Goal: Find specific page/section: Find specific page/section

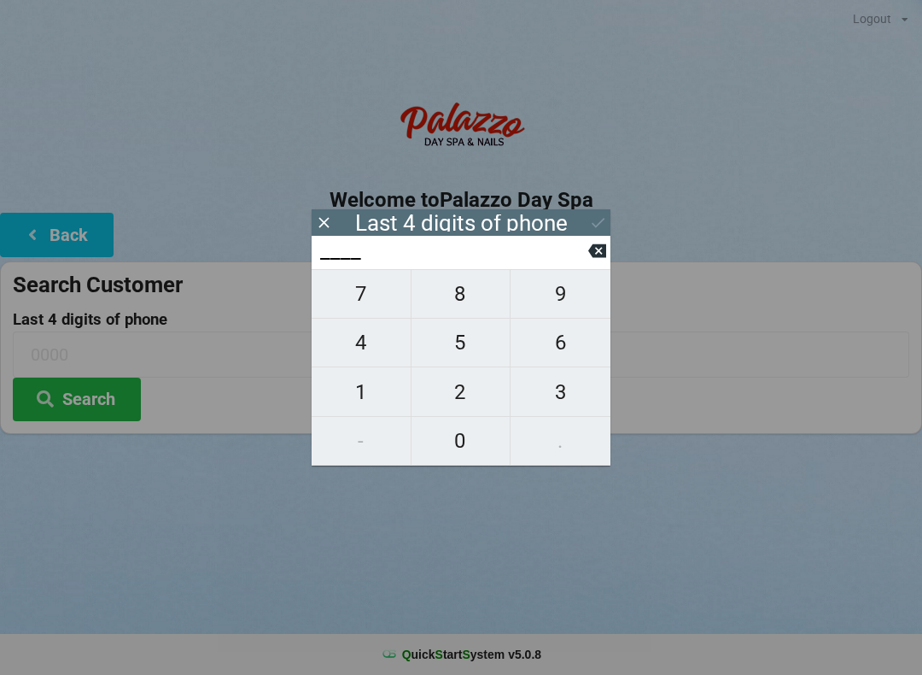
click at [473, 448] on span "0" at bounding box center [461, 441] width 99 height 36
type input "0___"
click at [465, 398] on span "2" at bounding box center [461, 392] width 99 height 36
type input "02__"
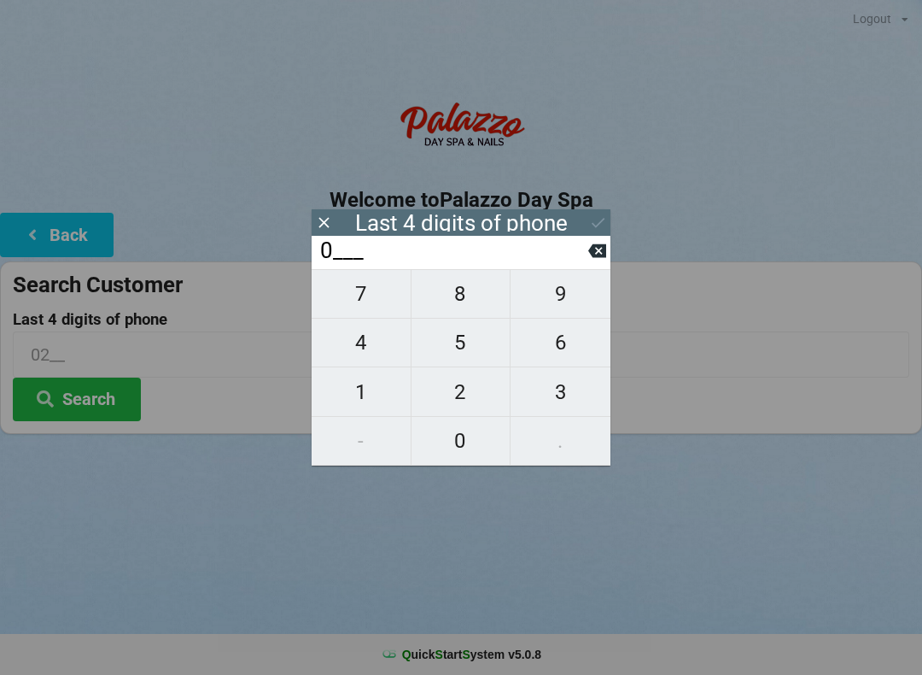
type input "02__"
click at [469, 355] on span "5" at bounding box center [461, 342] width 99 height 36
type input "025_"
click at [350, 401] on span "1" at bounding box center [361, 392] width 99 height 36
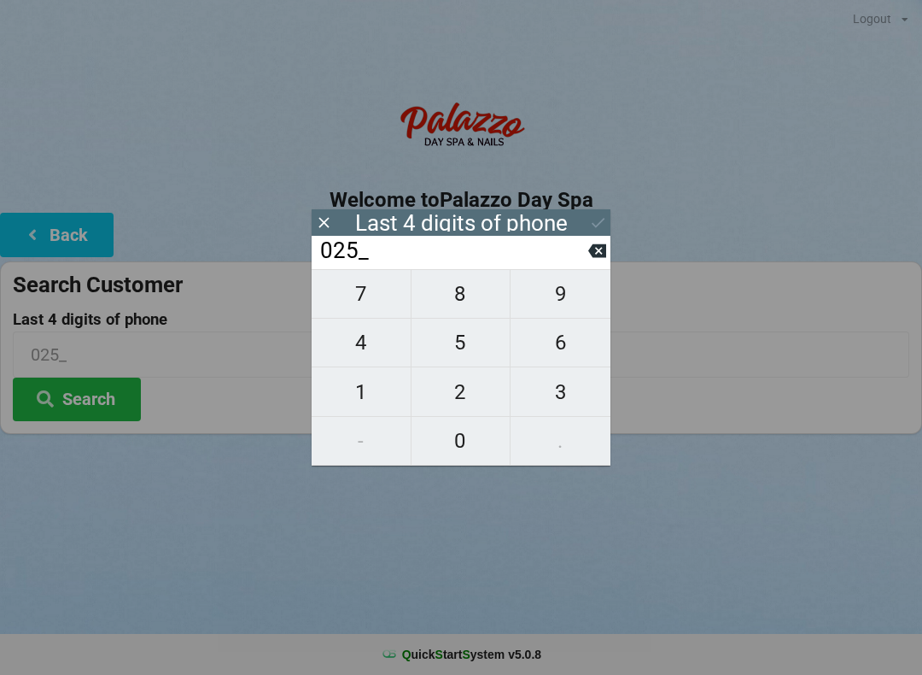
type input "0251"
click at [595, 215] on icon at bounding box center [598, 222] width 18 height 18
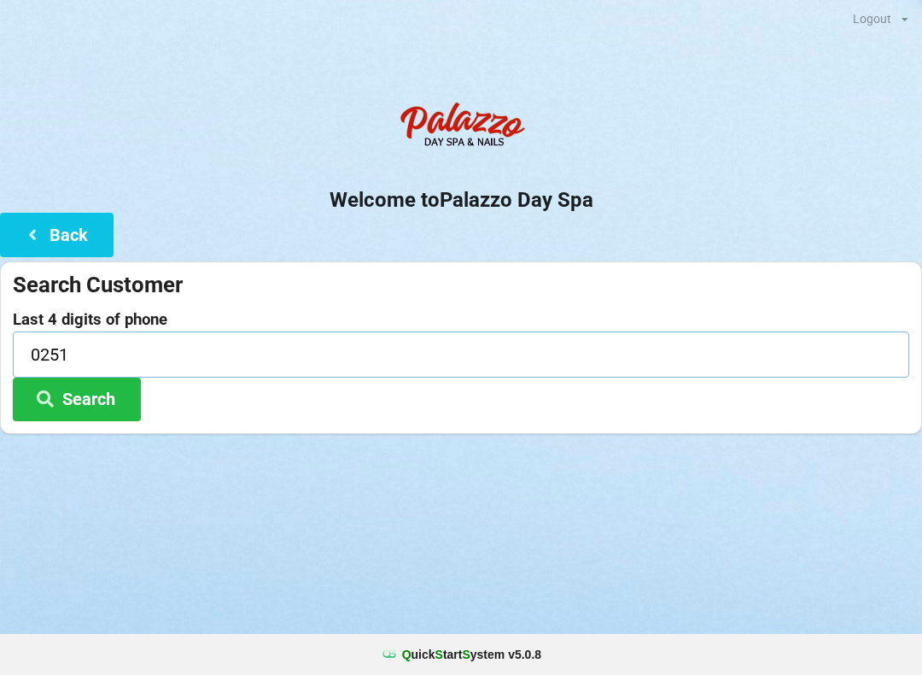
click at [88, 356] on input "0251" at bounding box center [461, 353] width 897 height 45
click at [115, 414] on button "Search" at bounding box center [77, 399] width 128 height 44
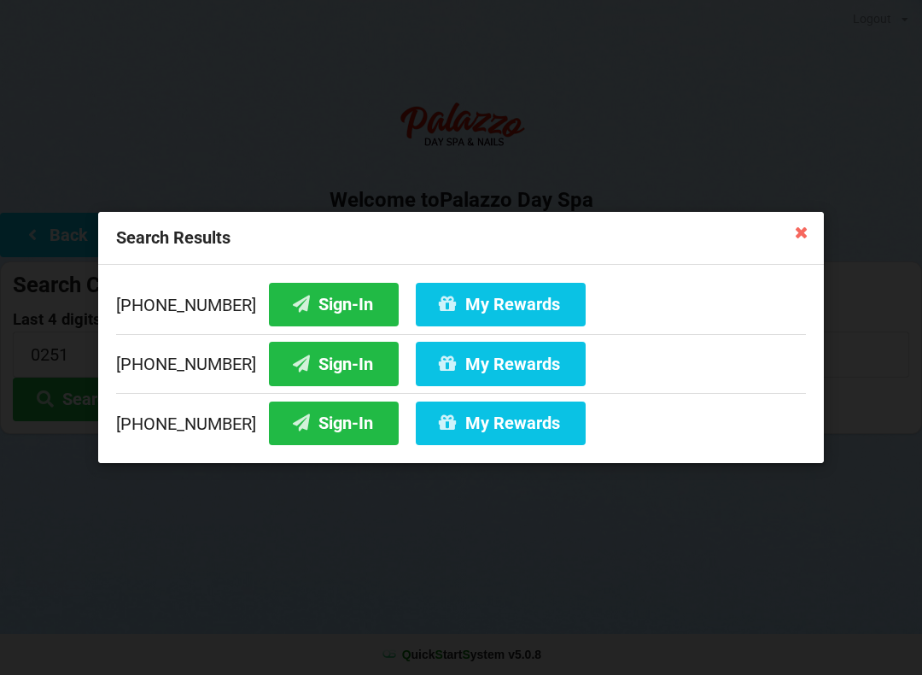
click at [452, 313] on button "My Rewards" at bounding box center [501, 305] width 170 height 44
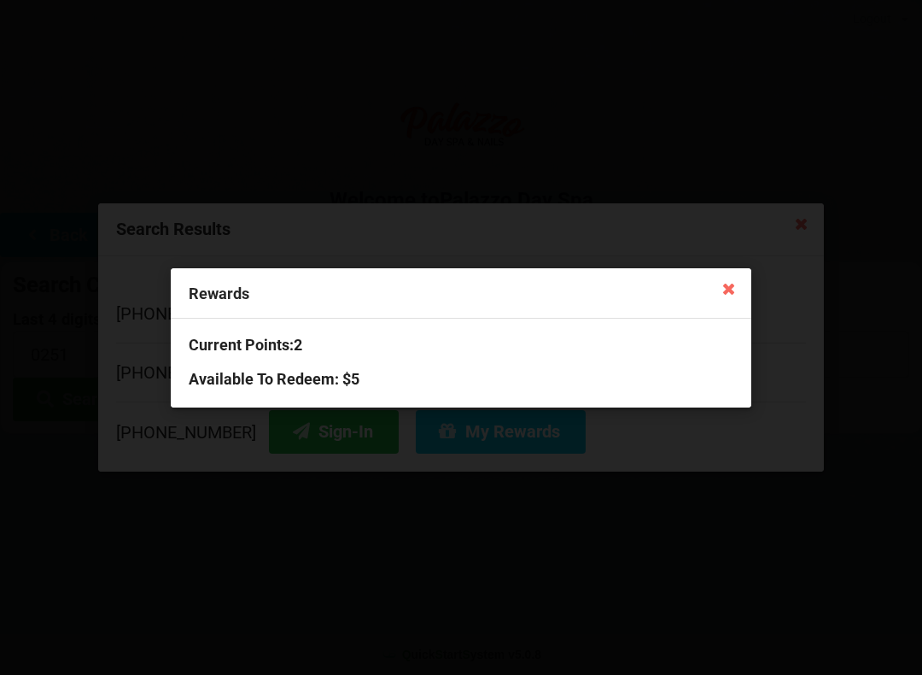
click at [727, 297] on icon at bounding box center [729, 287] width 27 height 27
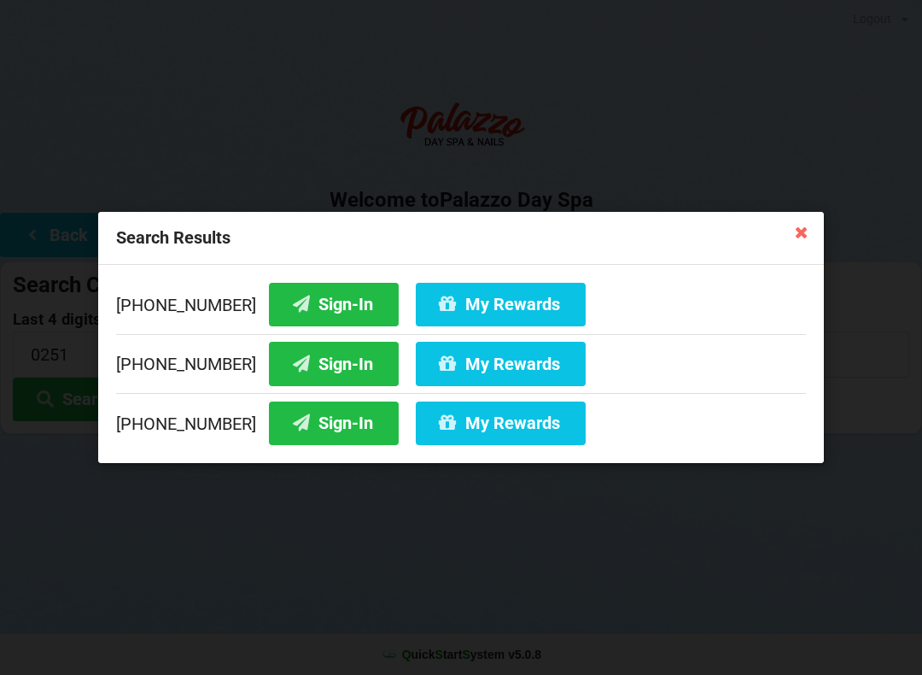
click at [310, 313] on button "Sign-In" at bounding box center [334, 305] width 130 height 44
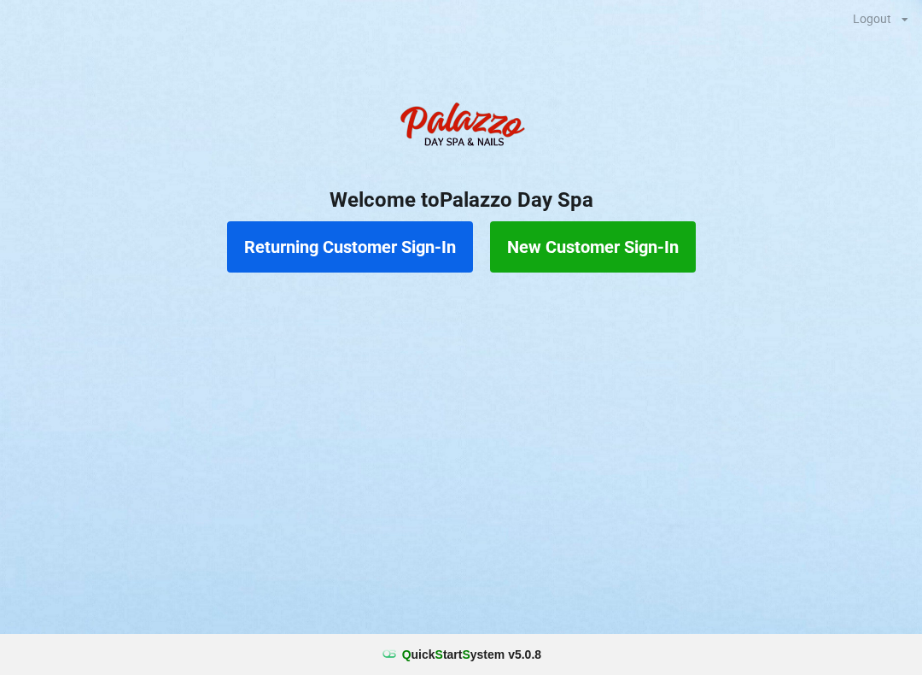
click at [376, 254] on button "Returning Customer Sign-In" at bounding box center [350, 246] width 246 height 51
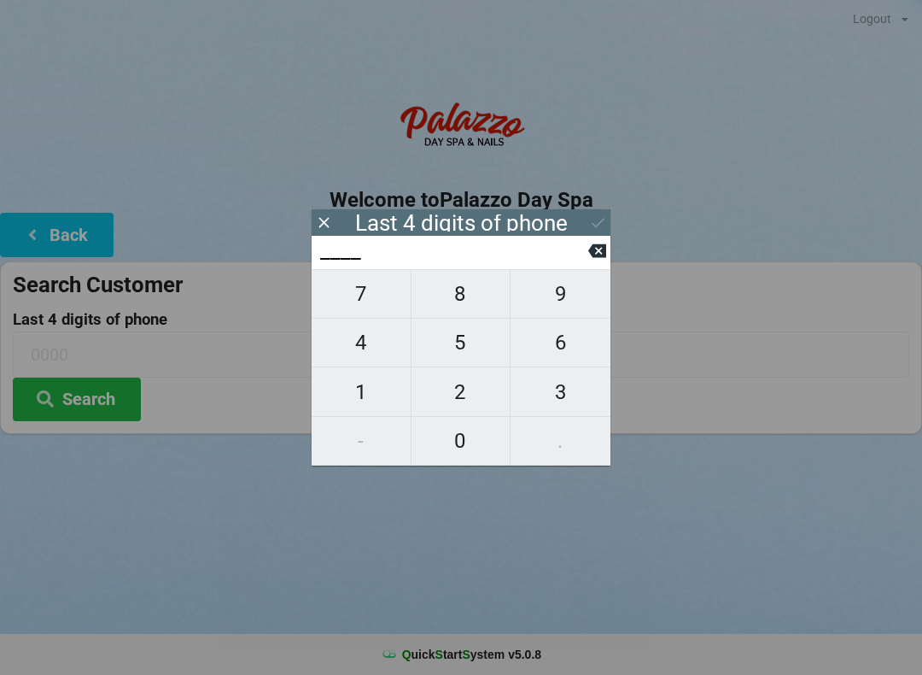
click at [367, 352] on span "4" at bounding box center [361, 342] width 99 height 36
type input "4___"
click at [456, 451] on span "0" at bounding box center [461, 441] width 99 height 36
type input "40__"
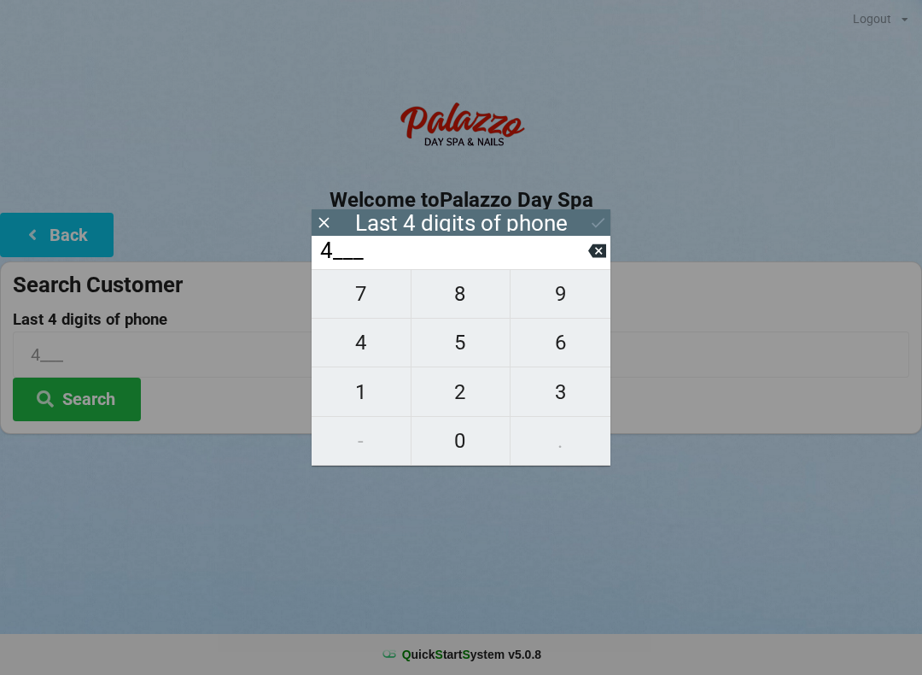
type input "40__"
click at [370, 395] on span "1" at bounding box center [361, 392] width 99 height 36
type input "401_"
click at [578, 254] on input "401_" at bounding box center [453, 250] width 270 height 27
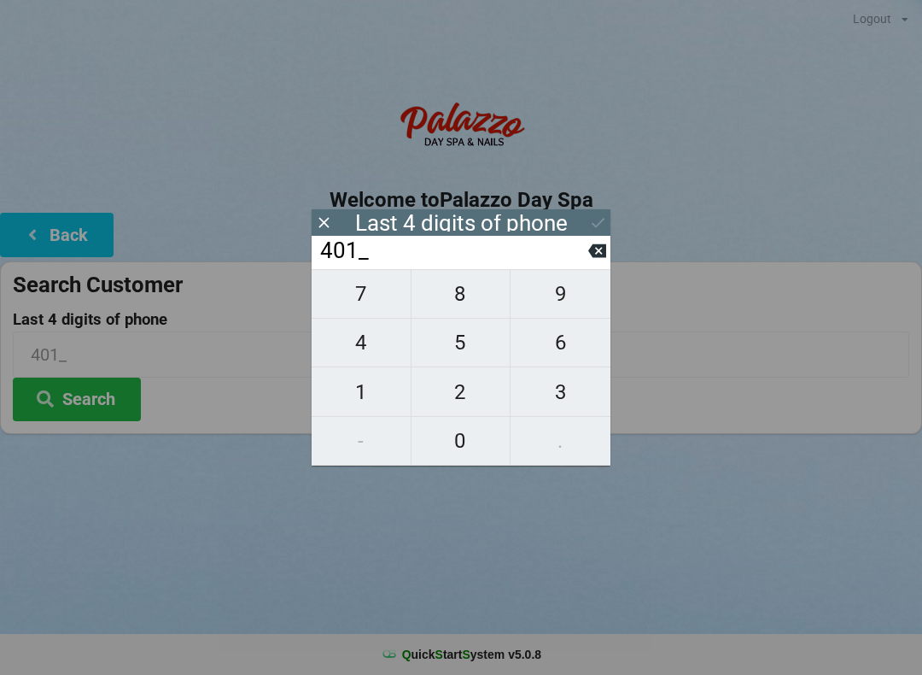
click at [597, 262] on button at bounding box center [597, 250] width 18 height 23
click at [383, 300] on span "7" at bounding box center [361, 294] width 99 height 36
type input "407_"
click at [479, 410] on span "2" at bounding box center [461, 392] width 99 height 36
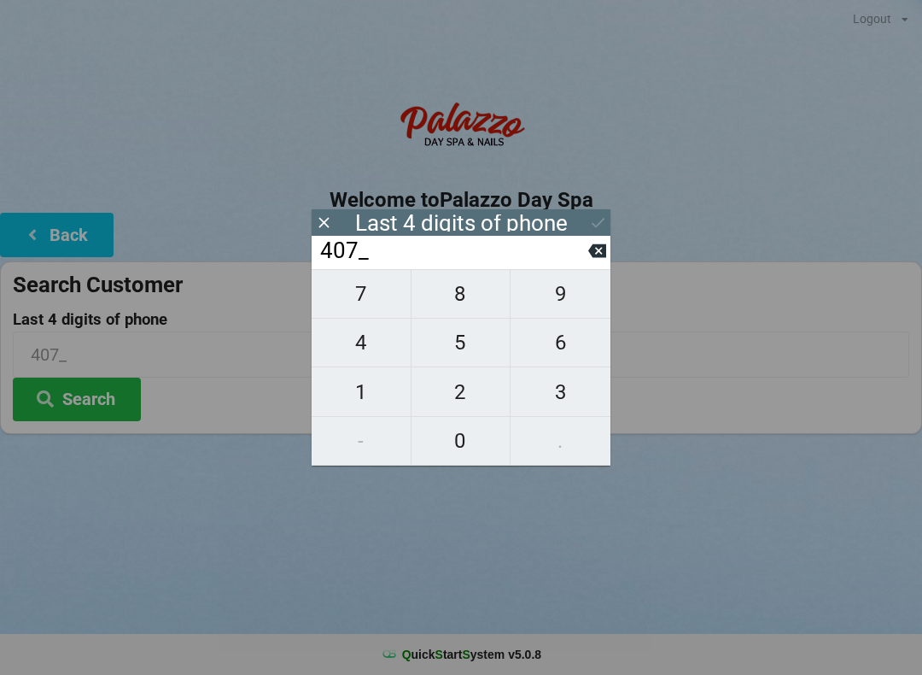
type input "4072"
click at [380, 350] on div "7 8 9 4 5 6 1 2 3 - 0 ." at bounding box center [461, 367] width 299 height 196
click at [568, 265] on input "4072" at bounding box center [453, 250] width 270 height 27
click at [573, 265] on input "4072" at bounding box center [453, 250] width 270 height 27
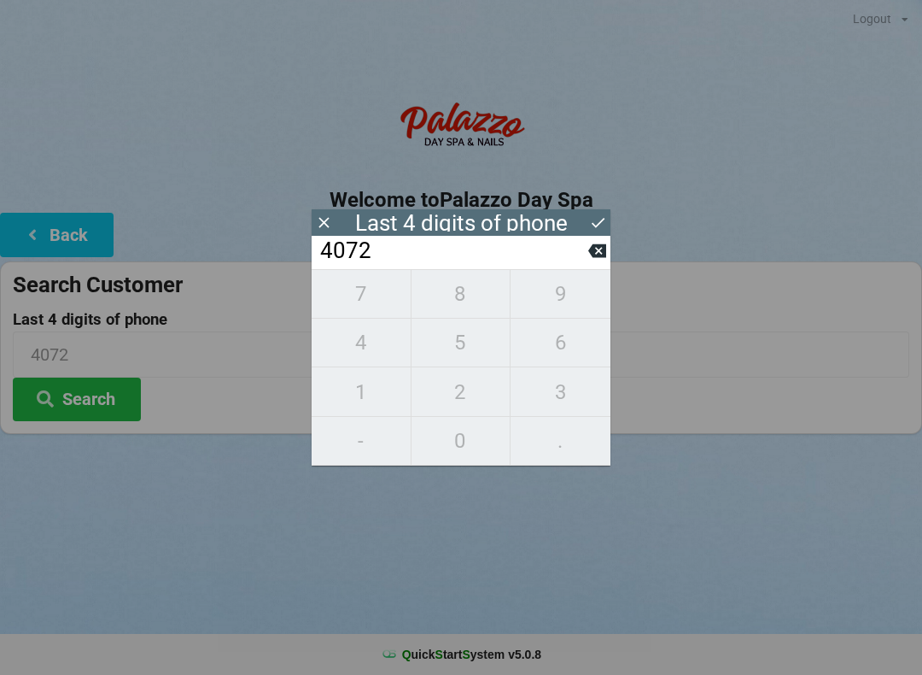
click at [584, 265] on input "4072" at bounding box center [453, 250] width 270 height 27
click at [593, 262] on button at bounding box center [597, 250] width 18 height 23
click at [600, 255] on icon at bounding box center [597, 251] width 18 height 18
click at [605, 254] on icon at bounding box center [597, 251] width 18 height 14
click at [604, 254] on icon at bounding box center [597, 251] width 18 height 14
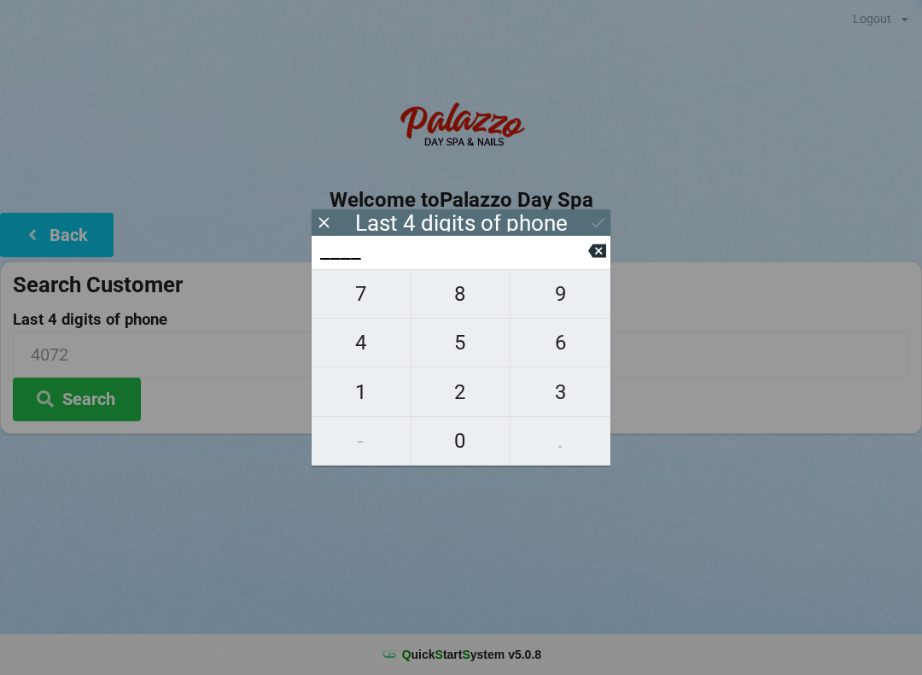
click at [604, 250] on icon at bounding box center [597, 251] width 18 height 14
click at [482, 455] on span "0" at bounding box center [461, 441] width 99 height 36
type input "0___"
click at [459, 355] on span "5" at bounding box center [461, 342] width 99 height 36
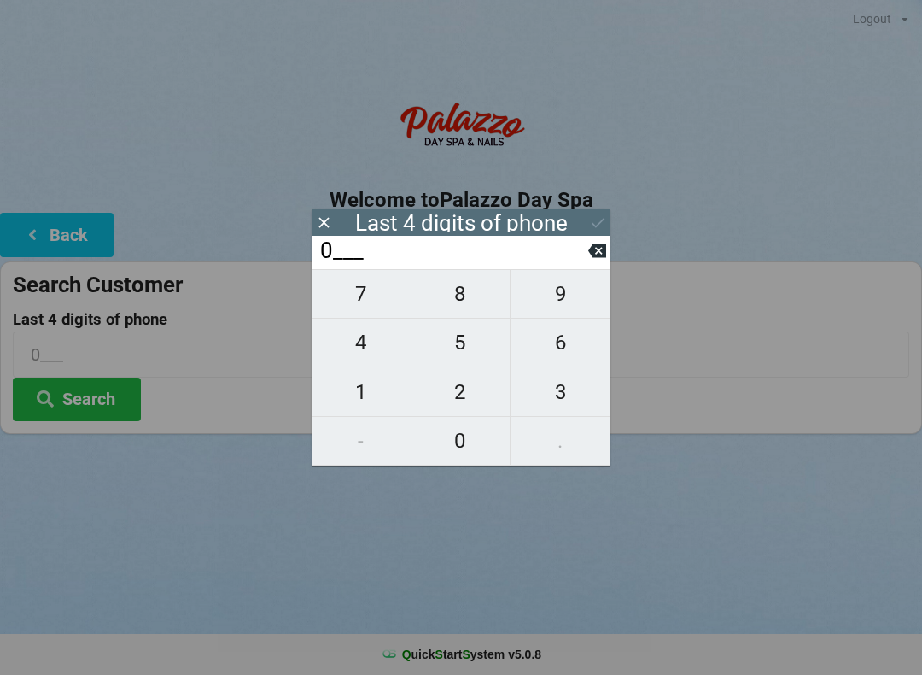
type input "05__"
click at [473, 459] on span "0" at bounding box center [461, 441] width 99 height 36
type input "050_"
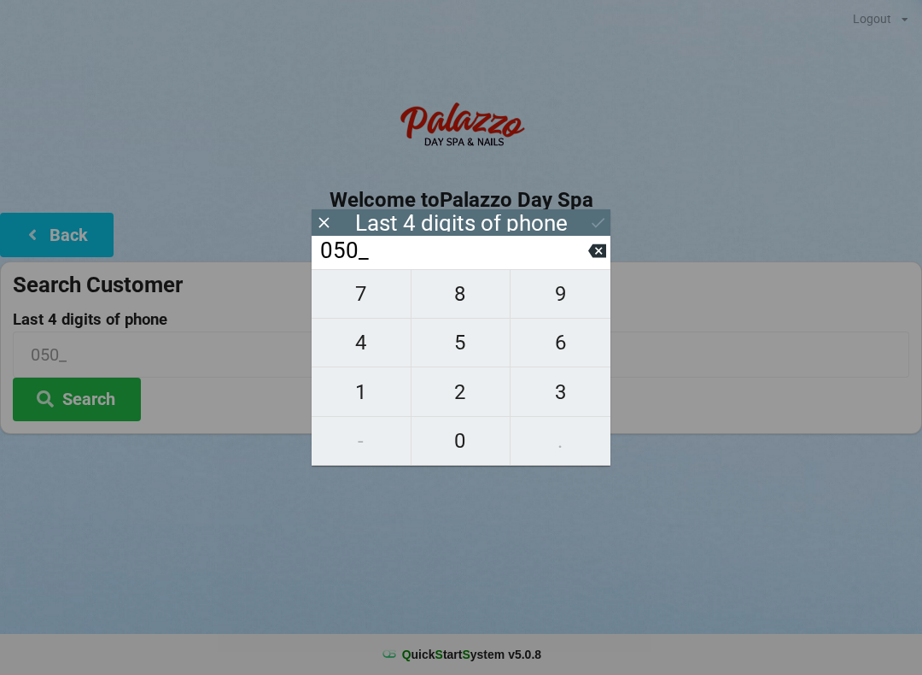
click at [367, 311] on span "7" at bounding box center [361, 294] width 99 height 36
type input "0507"
click at [590, 230] on icon at bounding box center [598, 222] width 18 height 18
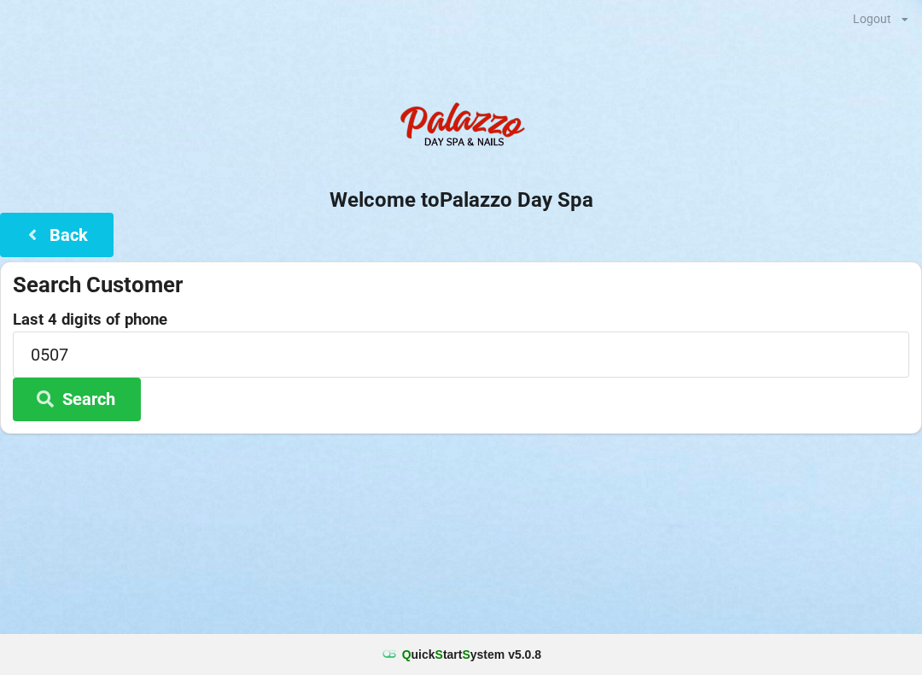
click at [104, 396] on button "Search" at bounding box center [77, 399] width 128 height 44
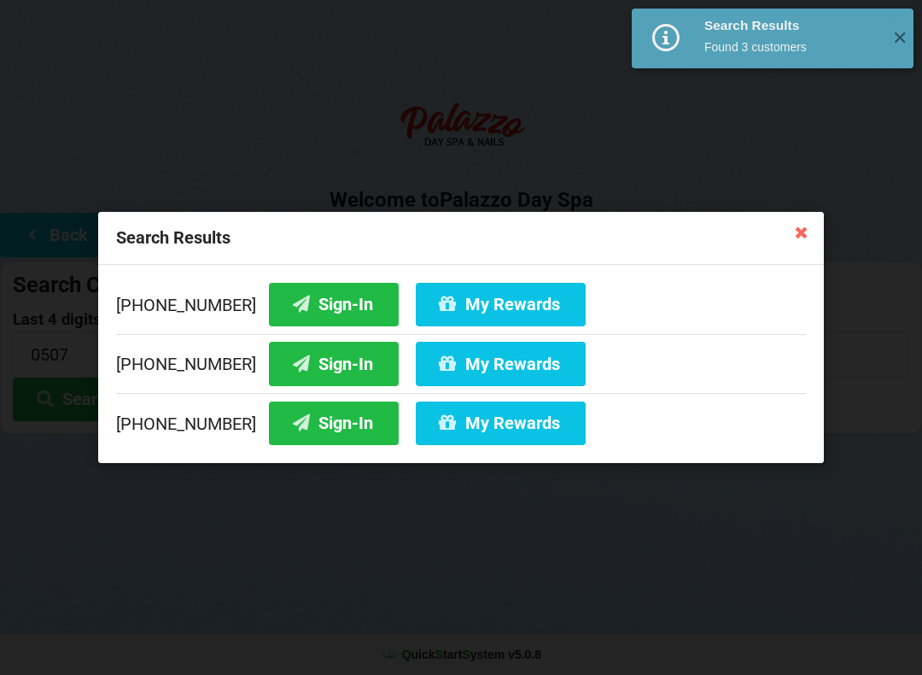
click at [304, 371] on button "Sign-In" at bounding box center [334, 364] width 130 height 44
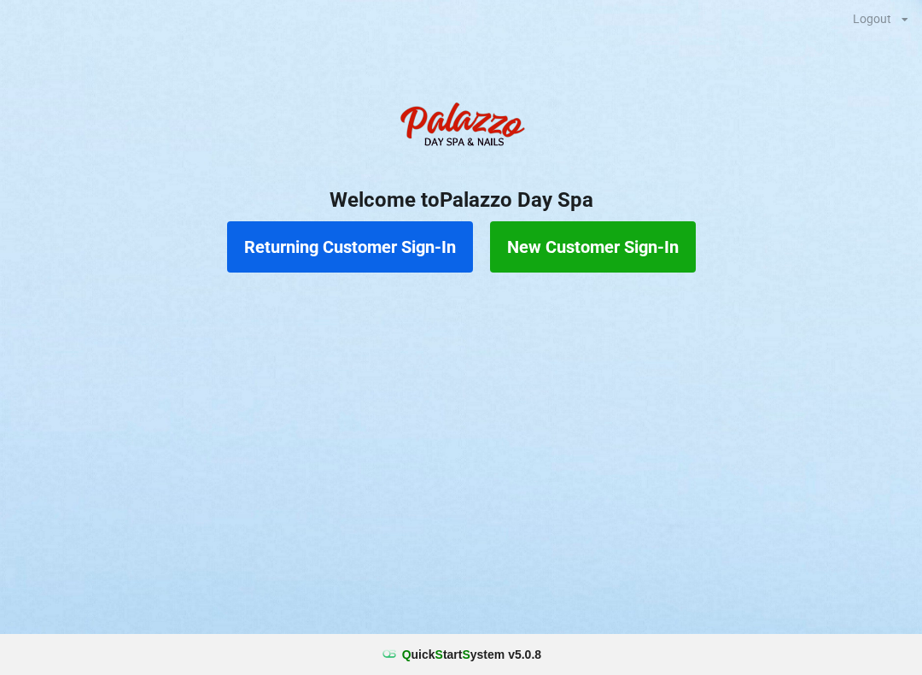
click at [406, 254] on button "Returning Customer Sign-In" at bounding box center [350, 246] width 246 height 51
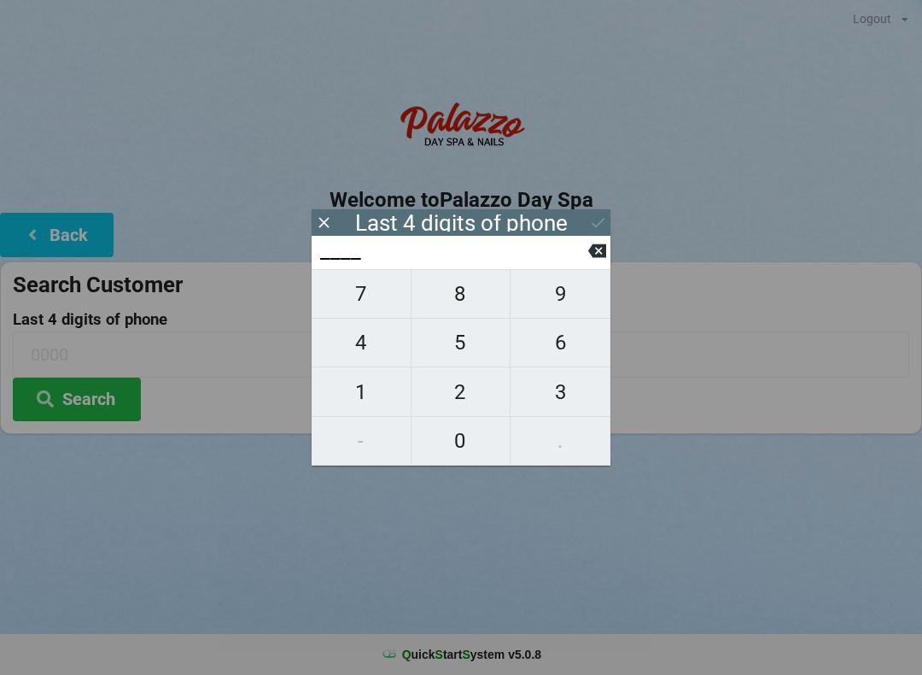
click at [472, 302] on span "8" at bounding box center [461, 294] width 99 height 36
type input "8___"
click at [477, 312] on span "8" at bounding box center [461, 294] width 99 height 36
type input "88__"
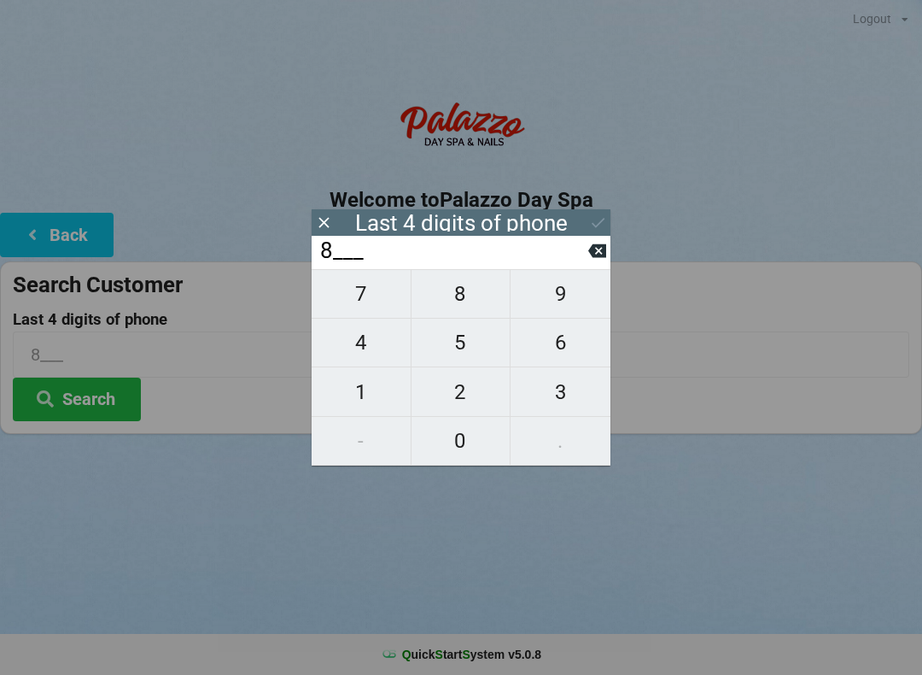
type input "88__"
click at [574, 309] on span "9" at bounding box center [561, 294] width 100 height 36
type input "889_"
click at [576, 303] on span "9" at bounding box center [561, 294] width 100 height 36
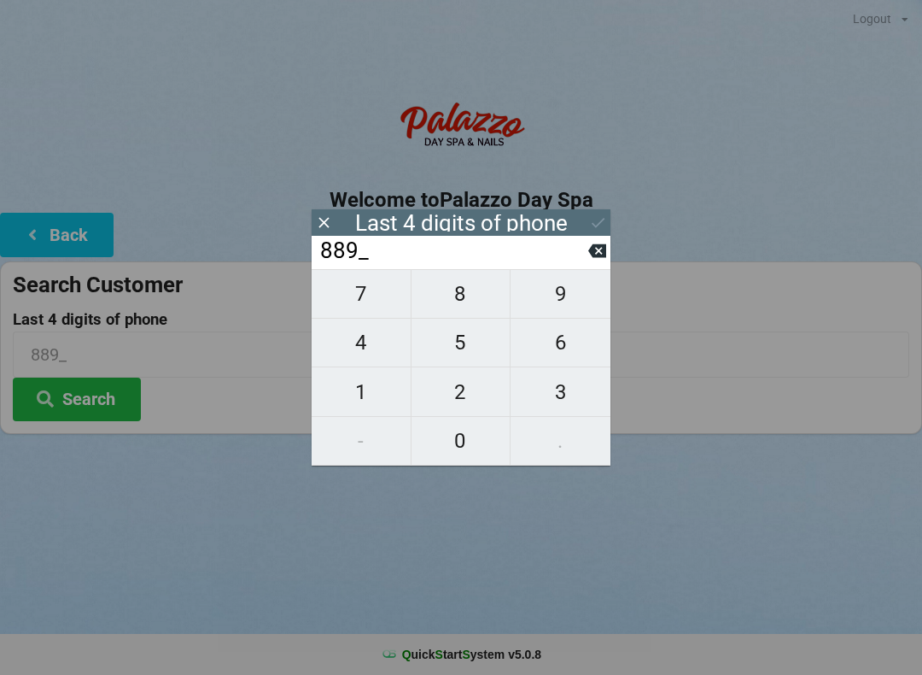
type input "8899"
click at [94, 396] on button "Search" at bounding box center [77, 399] width 128 height 44
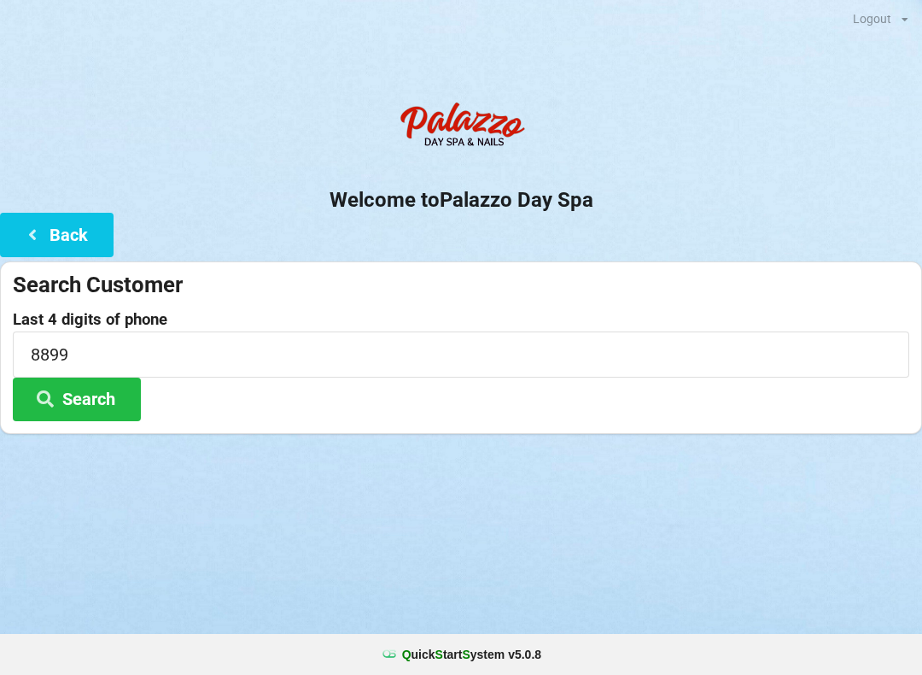
click at [102, 406] on button "Search" at bounding box center [77, 399] width 128 height 44
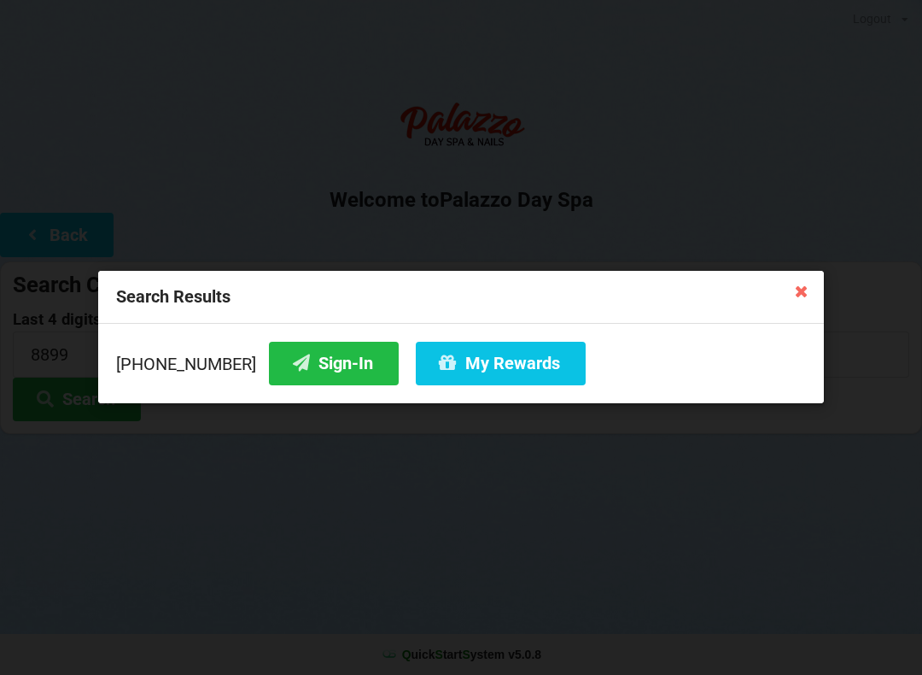
click at [307, 359] on button "Sign-In" at bounding box center [334, 364] width 130 height 44
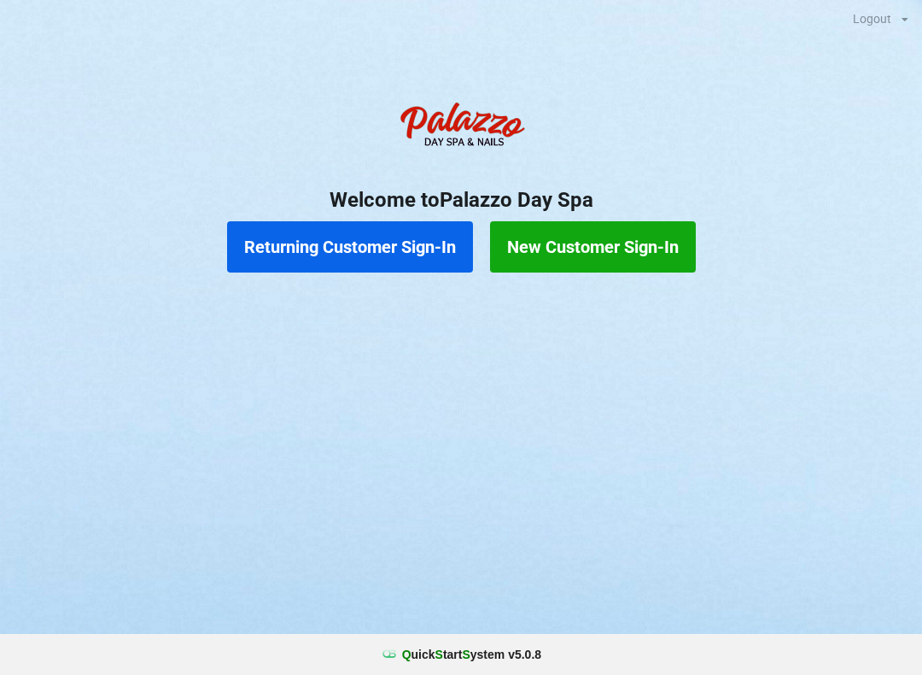
click at [330, 230] on button "Returning Customer Sign-In" at bounding box center [350, 246] width 246 height 51
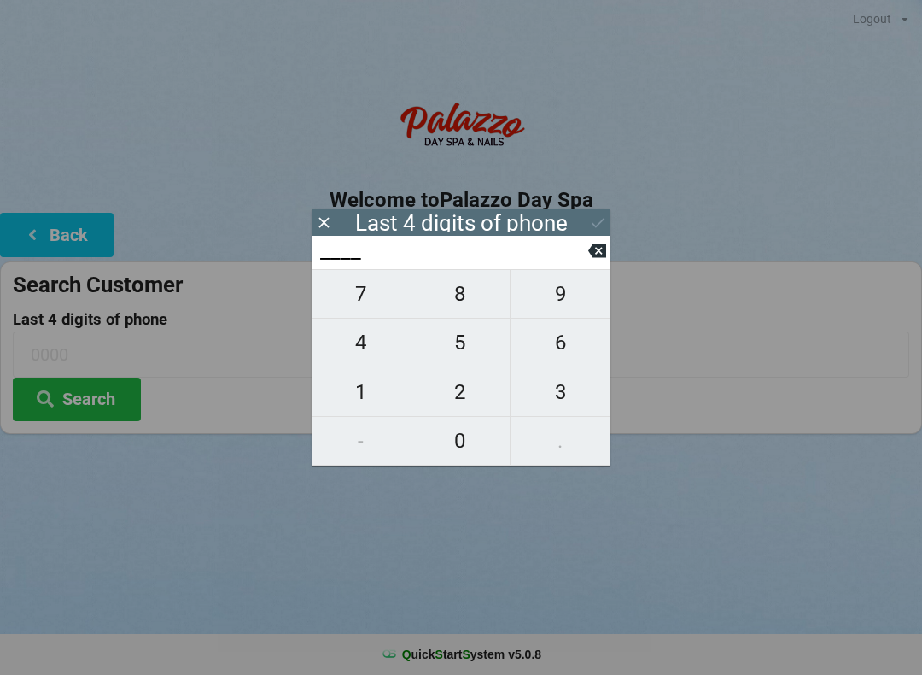
click at [569, 337] on span "6" at bounding box center [561, 342] width 100 height 36
type input "6___"
click at [447, 403] on span "2" at bounding box center [461, 392] width 99 height 36
type input "62__"
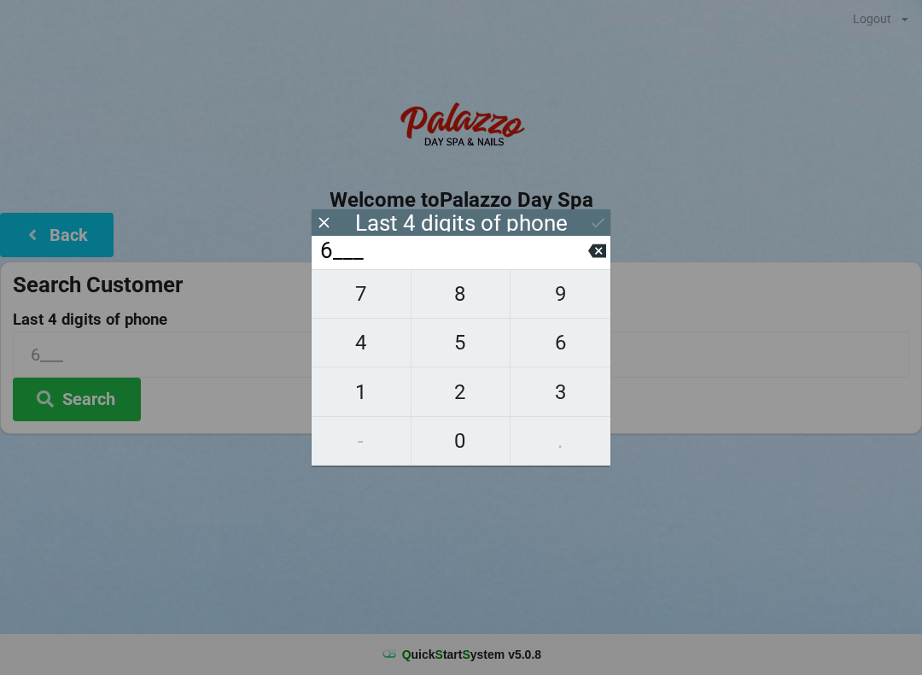
type input "62__"
click at [348, 298] on span "7" at bounding box center [361, 294] width 99 height 36
type input "627_"
click at [551, 291] on span "9" at bounding box center [561, 294] width 100 height 36
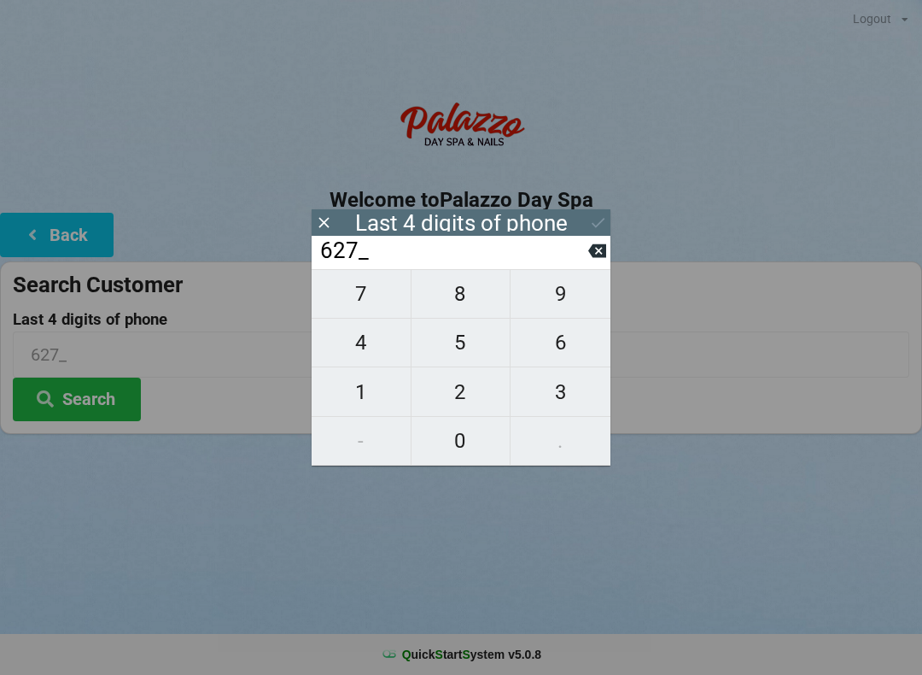
type input "6279"
click at [596, 218] on icon at bounding box center [598, 222] width 18 height 18
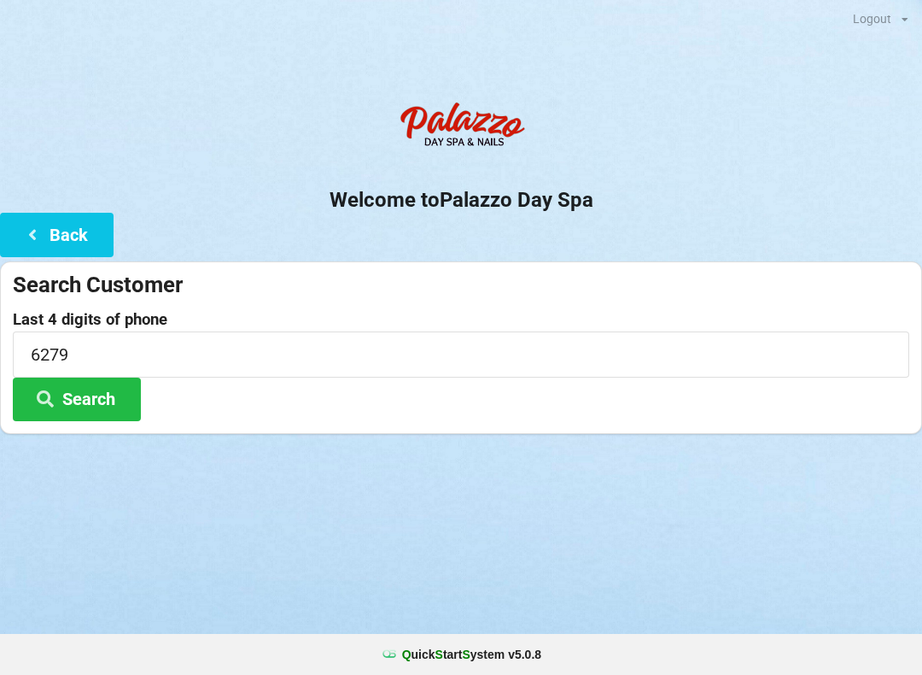
click at [90, 389] on button "Search" at bounding box center [77, 399] width 128 height 44
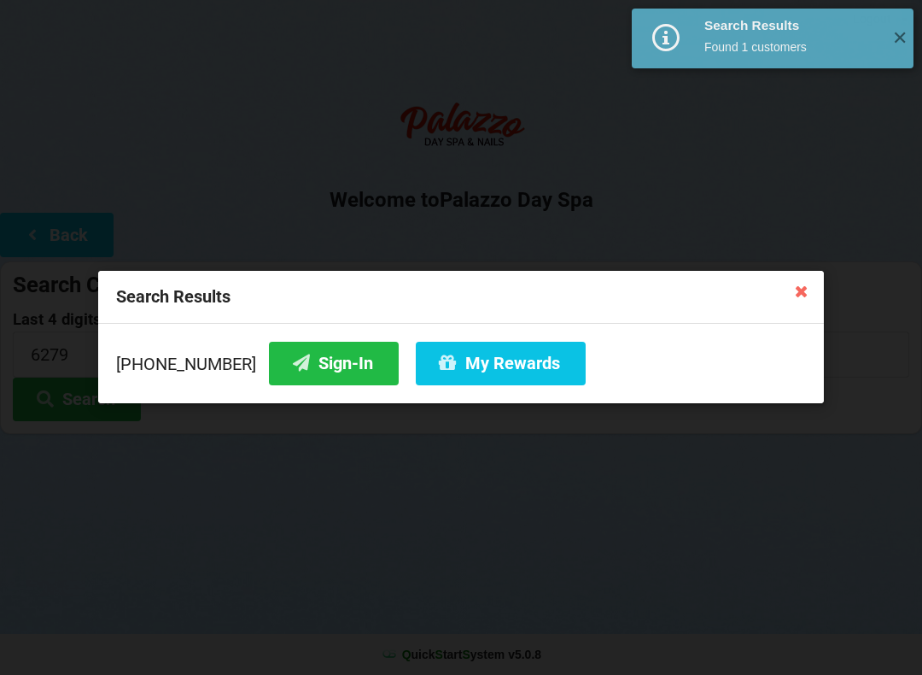
click at [304, 372] on button "Sign-In" at bounding box center [334, 364] width 130 height 44
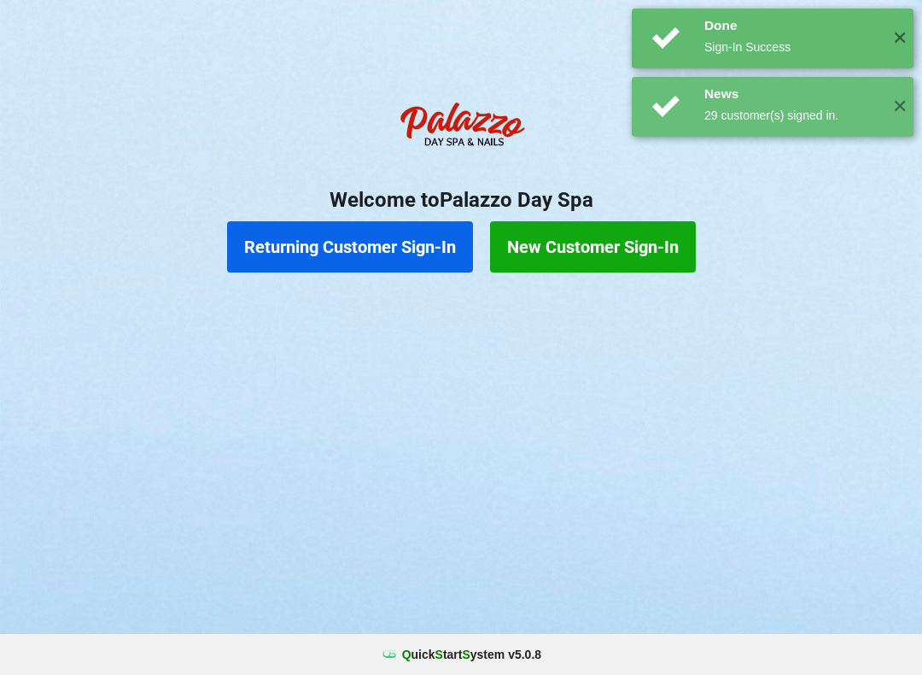
click at [812, 295] on div at bounding box center [461, 302] width 922 height 43
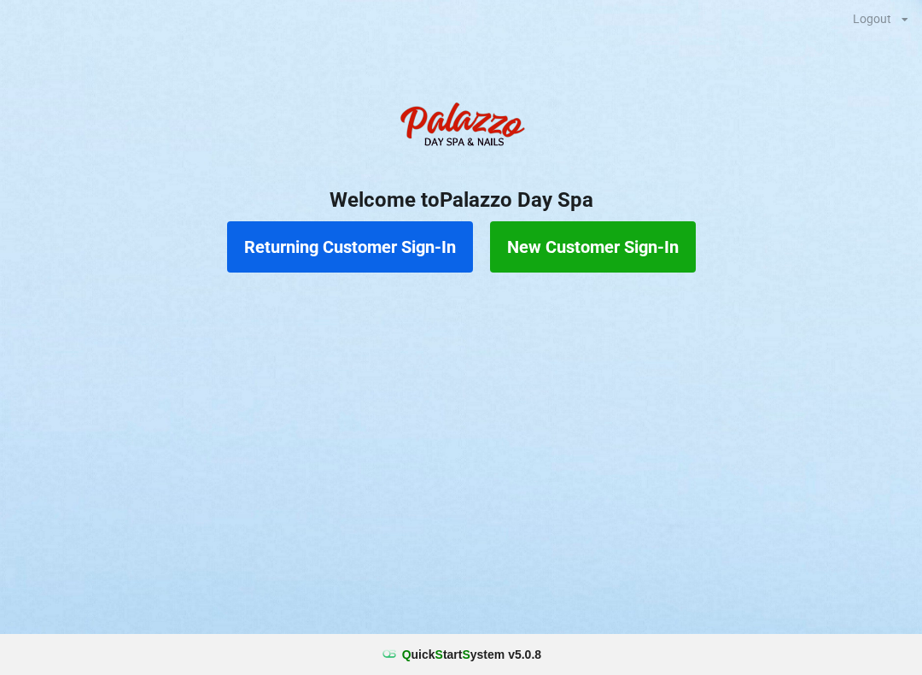
click at [351, 242] on button "Returning Customer Sign-In" at bounding box center [350, 246] width 246 height 51
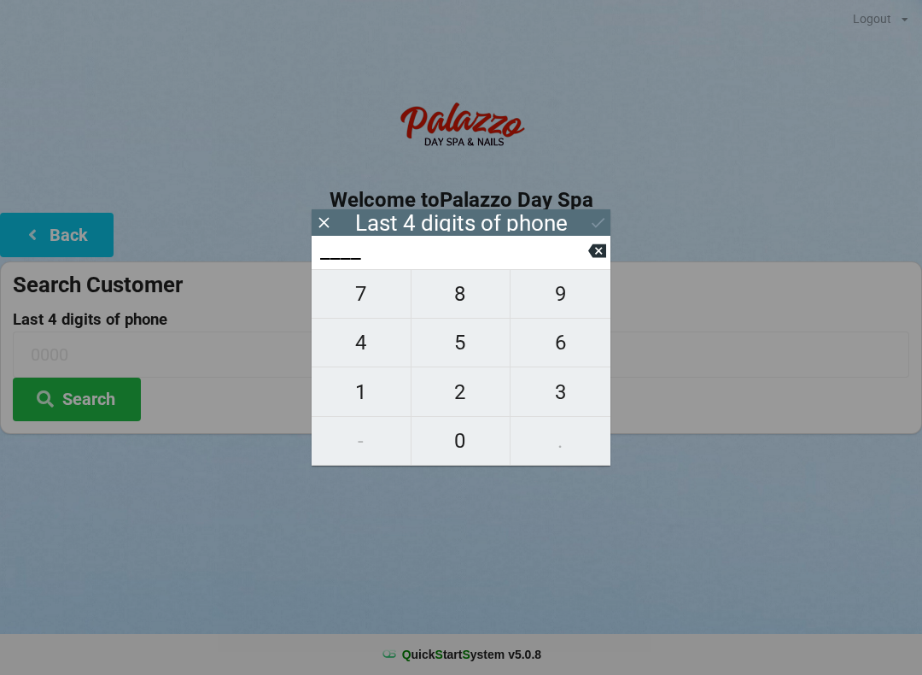
click at [559, 391] on span "3" at bounding box center [561, 392] width 100 height 36
type input "3___"
click at [365, 396] on span "1" at bounding box center [361, 392] width 99 height 36
type input "31__"
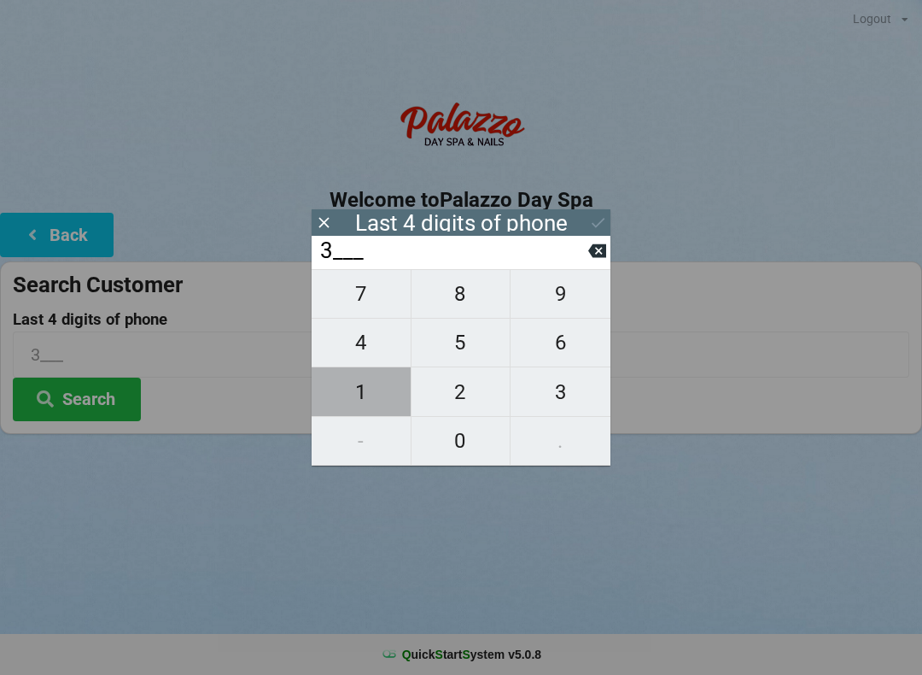
type input "31__"
click at [465, 394] on span "2" at bounding box center [461, 392] width 99 height 36
type input "312_"
click at [566, 396] on span "3" at bounding box center [561, 392] width 100 height 36
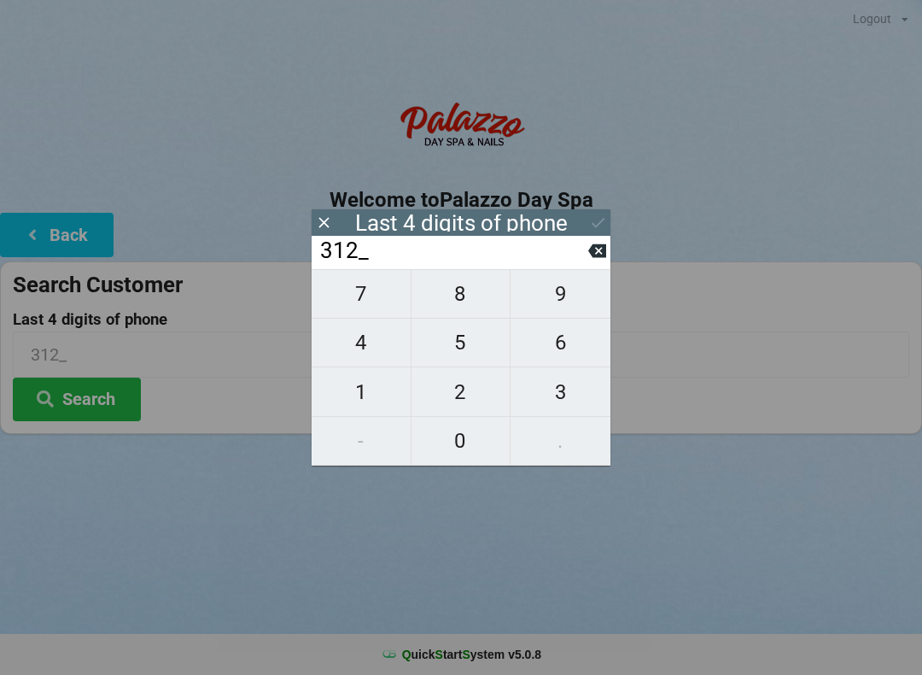
type input "3123"
click at [120, 418] on button "Search" at bounding box center [77, 399] width 128 height 44
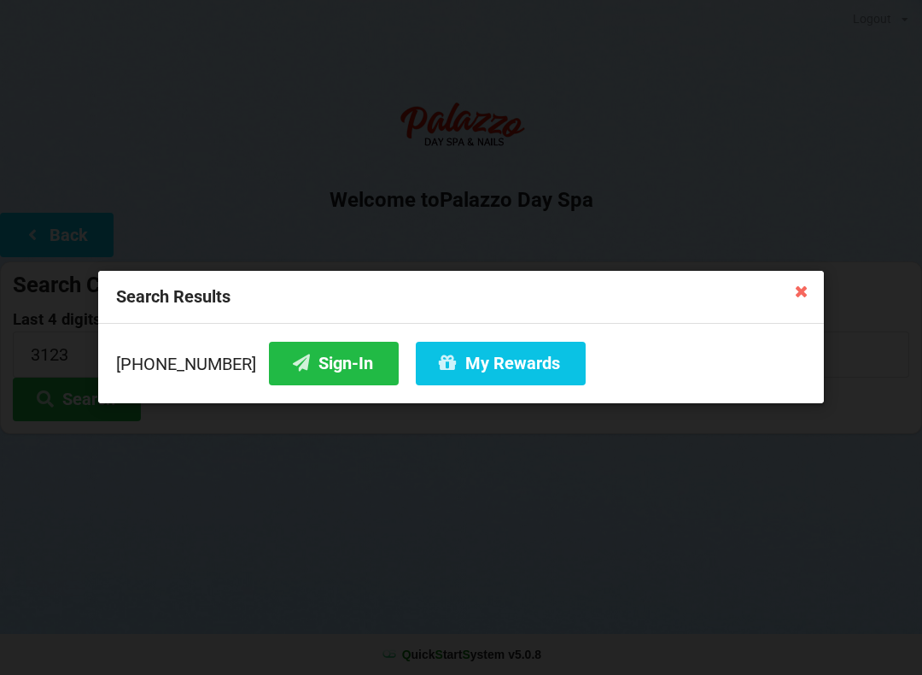
click at [324, 359] on button "Sign-In" at bounding box center [334, 364] width 130 height 44
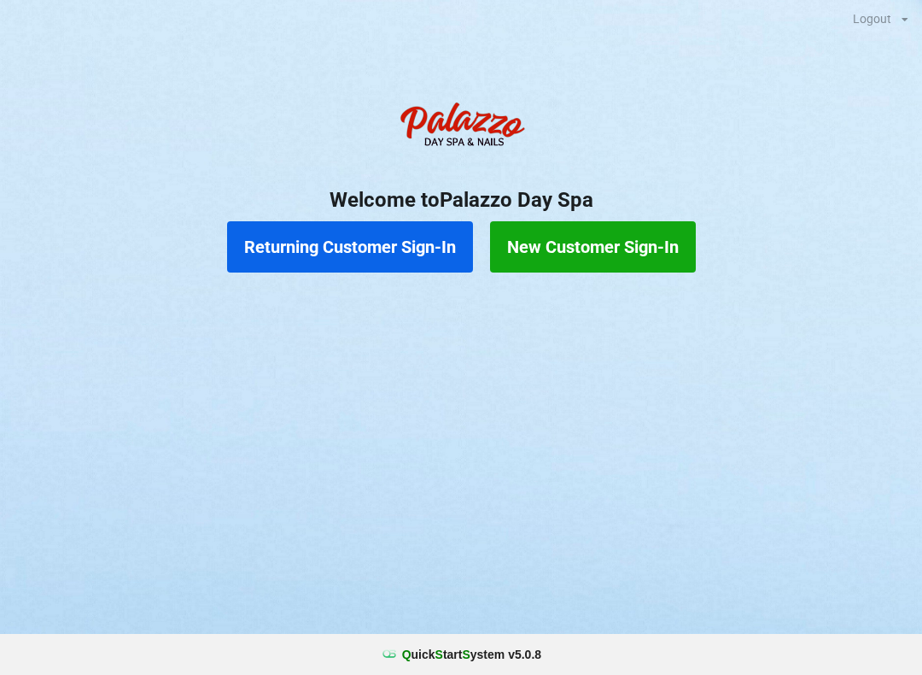
click at [375, 245] on button "Returning Customer Sign-In" at bounding box center [350, 246] width 246 height 51
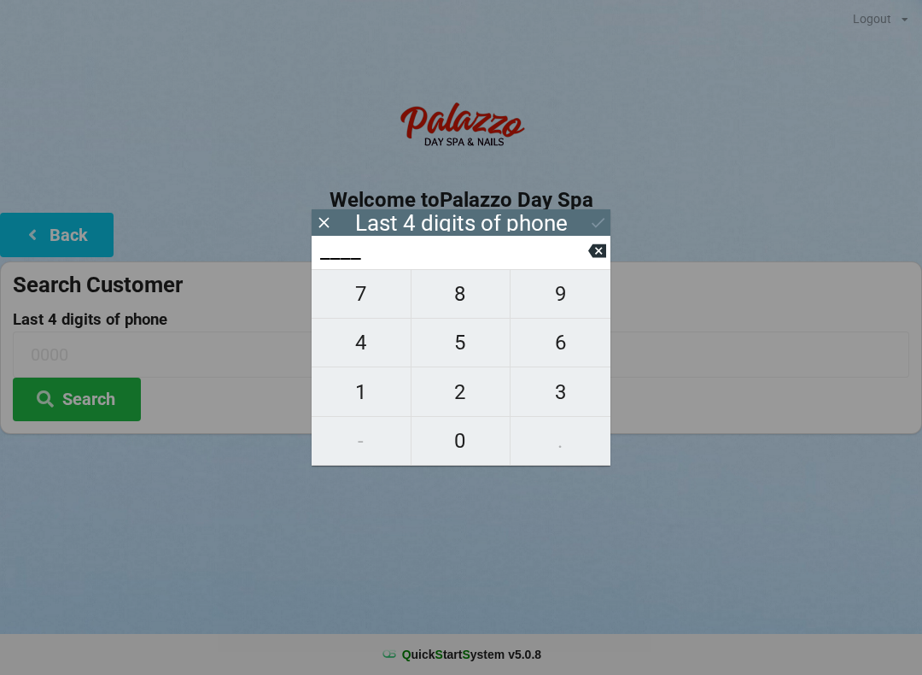
click at [335, 349] on span "4" at bounding box center [361, 342] width 99 height 36
type input "4___"
click at [453, 441] on span "0" at bounding box center [461, 441] width 99 height 36
type input "40__"
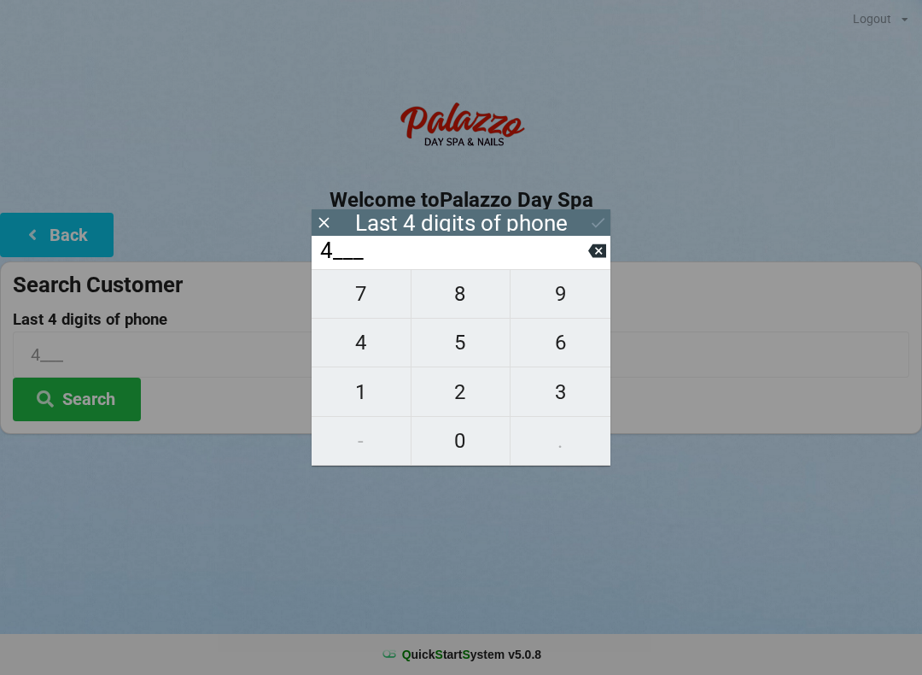
type input "40__"
click at [359, 298] on span "7" at bounding box center [361, 294] width 99 height 36
type input "407_"
click at [360, 347] on span "4" at bounding box center [361, 342] width 99 height 36
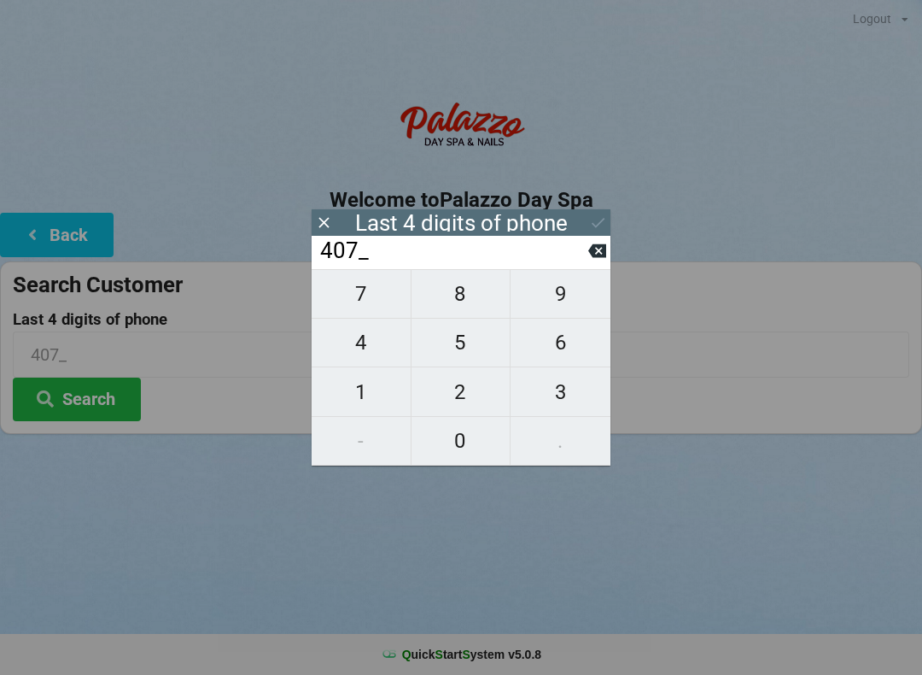
type input "4074"
click at [574, 299] on div "7 8 9 4 5 6 1 2 3 - 0 ." at bounding box center [461, 367] width 299 height 196
click at [354, 297] on div "7 8 9 4 5 6 1 2 3 - 0 ." at bounding box center [461, 367] width 299 height 196
click at [567, 301] on div "7 8 9 4 5 6 1 2 3 - 0 ." at bounding box center [461, 367] width 299 height 196
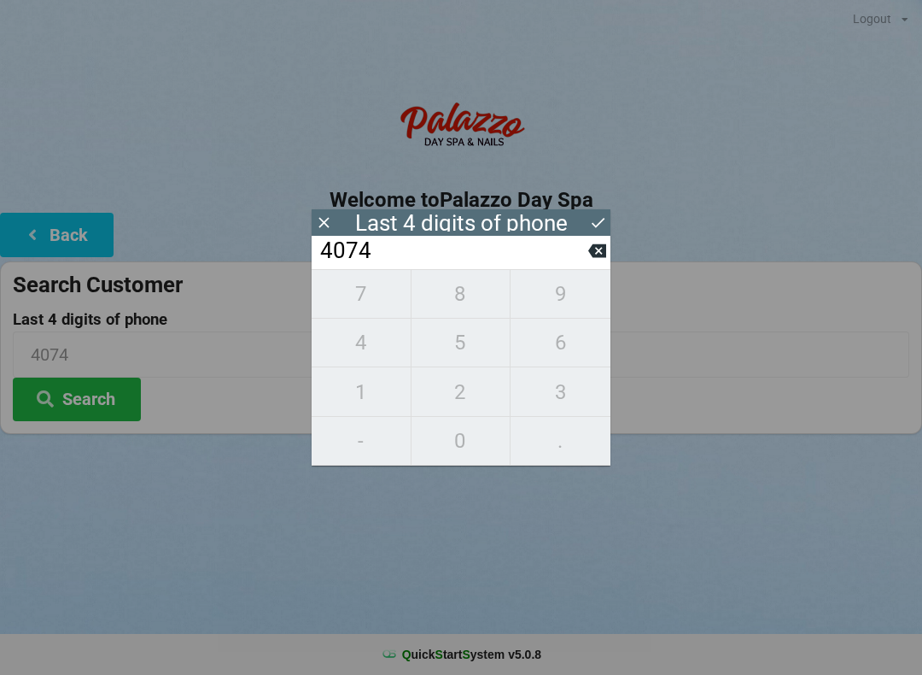
click at [596, 259] on icon at bounding box center [597, 251] width 18 height 18
click at [592, 258] on icon at bounding box center [597, 251] width 18 height 14
click at [588, 260] on icon at bounding box center [597, 251] width 18 height 18
click at [587, 265] on input "4___" at bounding box center [453, 250] width 270 height 27
click at [586, 263] on input "4___" at bounding box center [453, 250] width 270 height 27
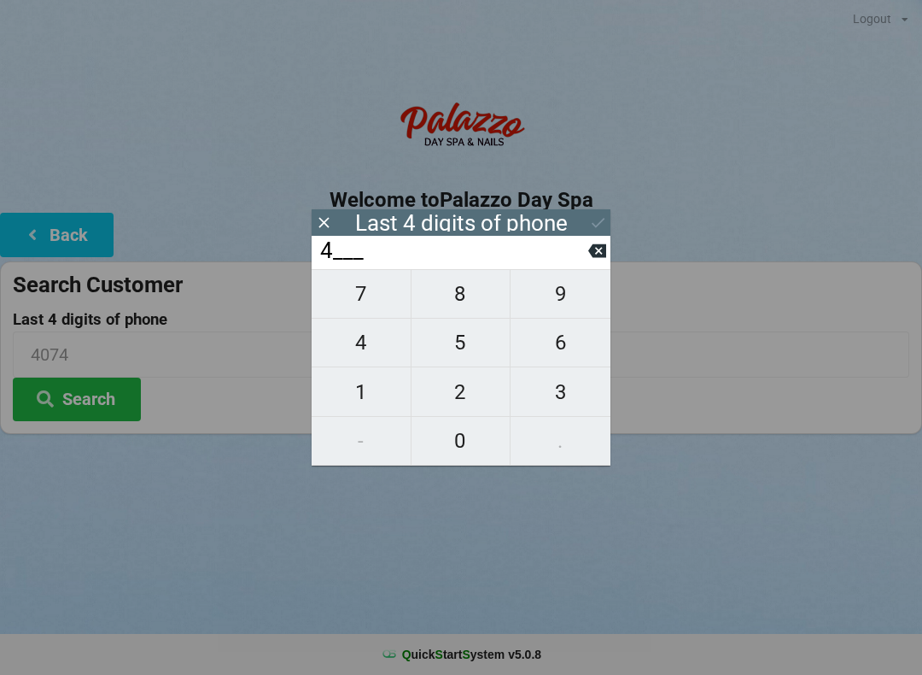
click at [587, 257] on input "4___" at bounding box center [453, 250] width 270 height 27
click at [590, 258] on icon at bounding box center [597, 251] width 18 height 14
click at [559, 342] on span "6" at bounding box center [561, 342] width 100 height 36
type input "6___"
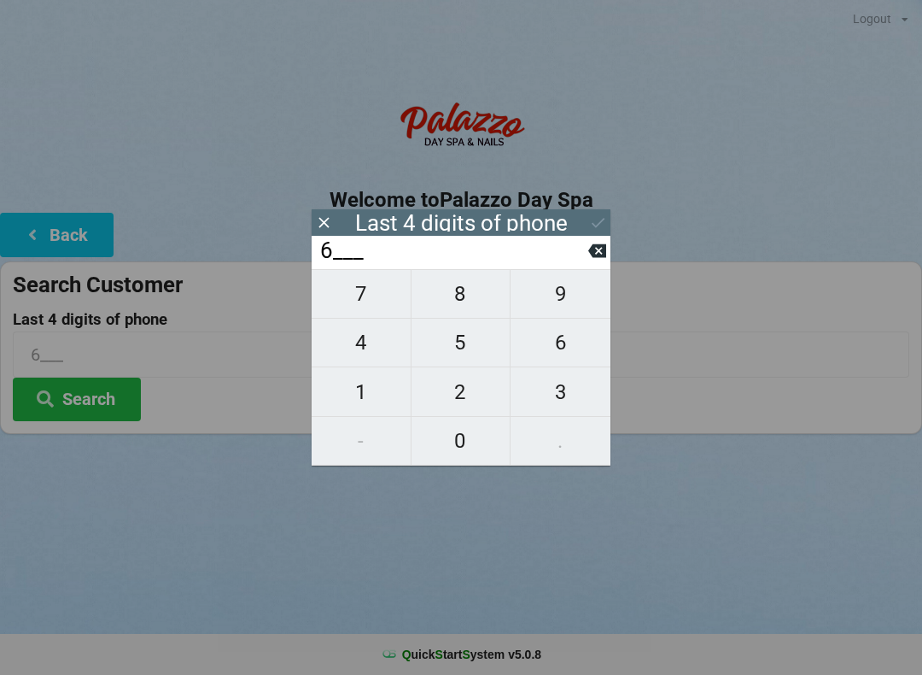
click at [556, 391] on span "3" at bounding box center [561, 392] width 100 height 36
type input "63__"
click at [459, 346] on span "5" at bounding box center [461, 342] width 99 height 36
type input "635_"
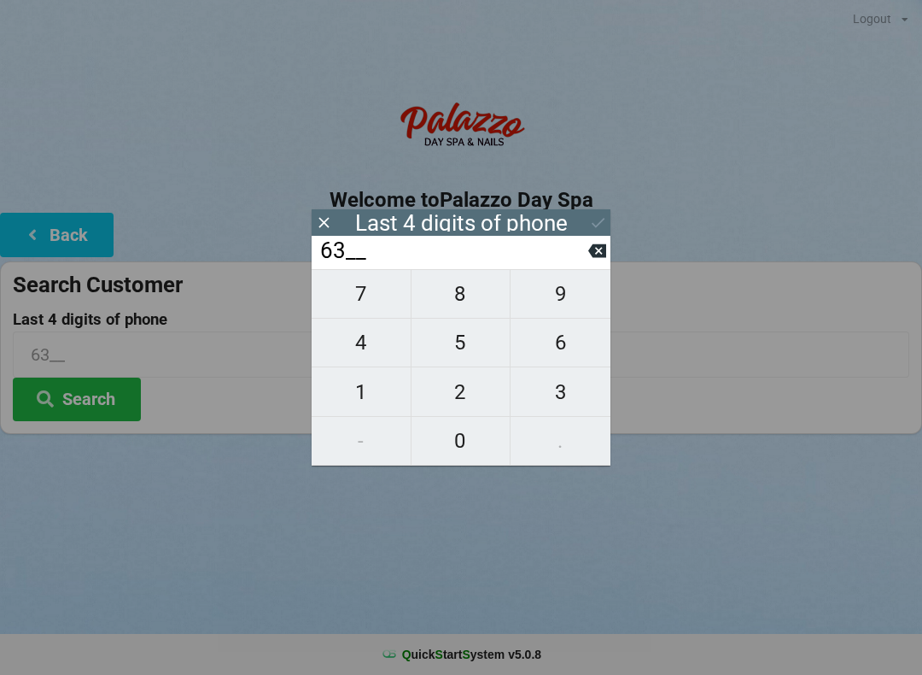
type input "635_"
click at [87, 394] on button "Search" at bounding box center [77, 399] width 128 height 44
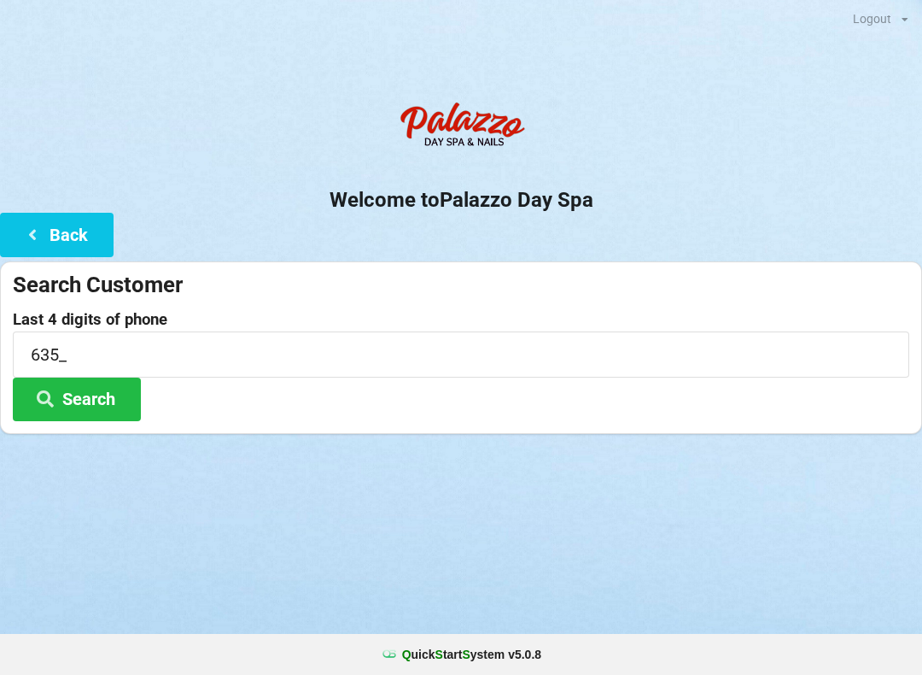
click at [137, 348] on input "635_" at bounding box center [461, 353] width 897 height 45
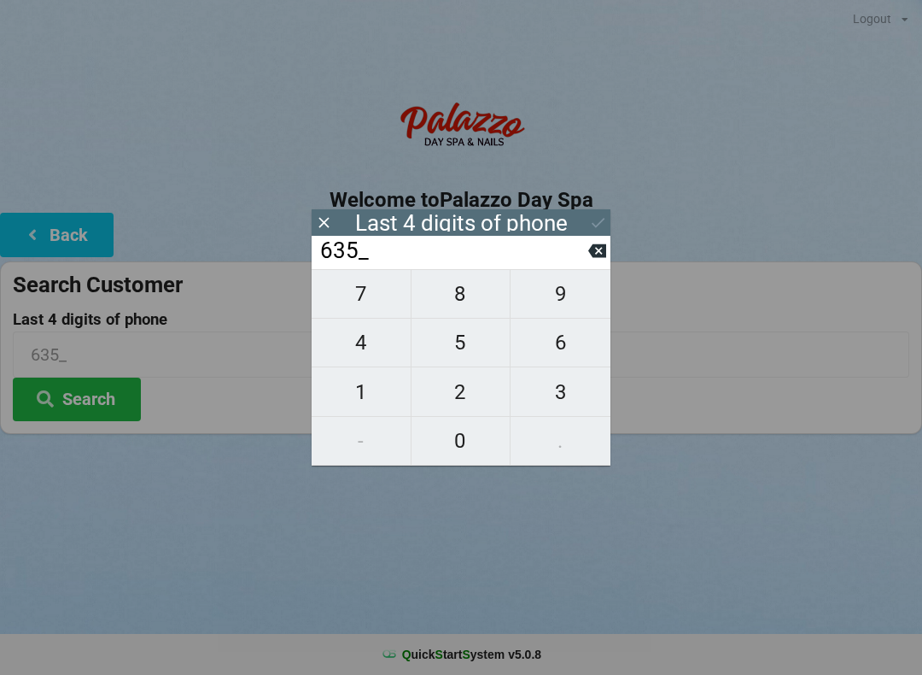
click at [598, 254] on icon at bounding box center [597, 251] width 18 height 14
click at [595, 258] on icon at bounding box center [597, 251] width 18 height 14
click at [592, 256] on icon at bounding box center [597, 251] width 18 height 14
type input "____"
click at [587, 251] on input "____" at bounding box center [453, 250] width 270 height 27
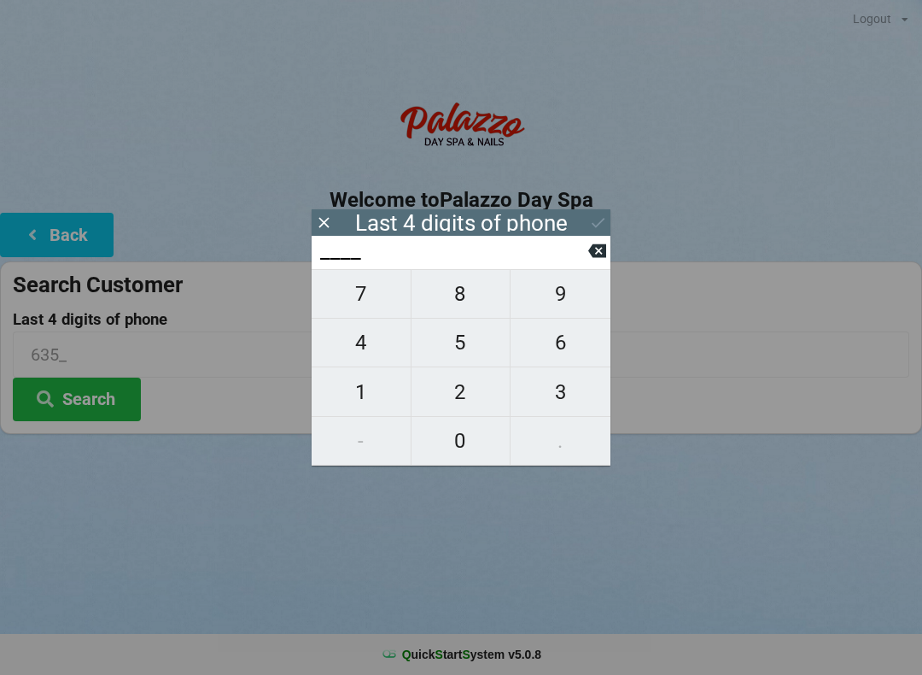
click at [594, 254] on icon at bounding box center [597, 251] width 18 height 14
click at [356, 292] on span "7" at bounding box center [361, 294] width 99 height 36
type input "7___"
click at [559, 330] on button "6" at bounding box center [561, 342] width 100 height 49
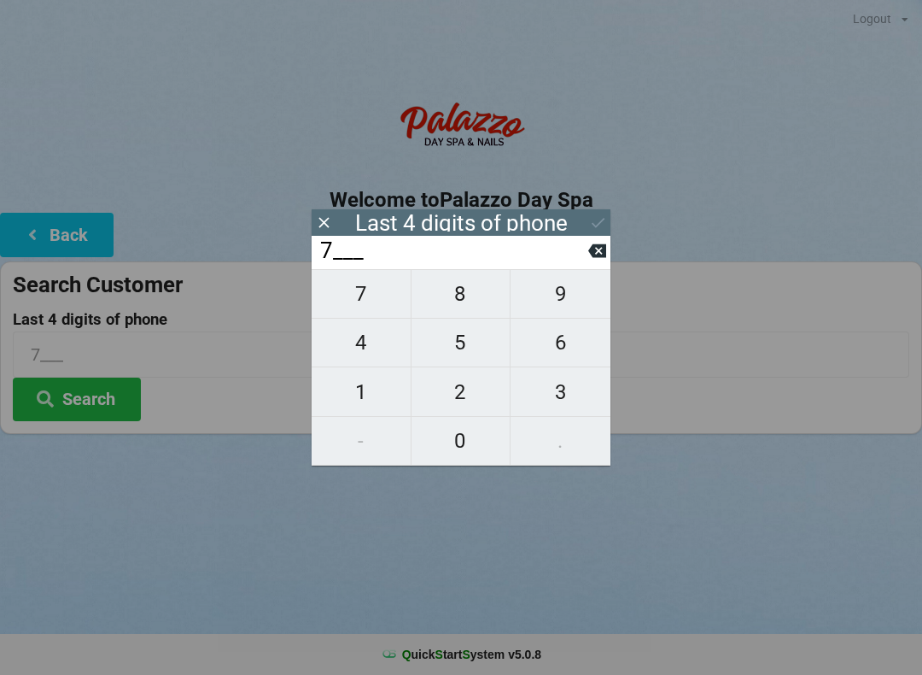
type input "76__"
click at [561, 394] on span "3" at bounding box center [561, 392] width 100 height 36
type input "763_"
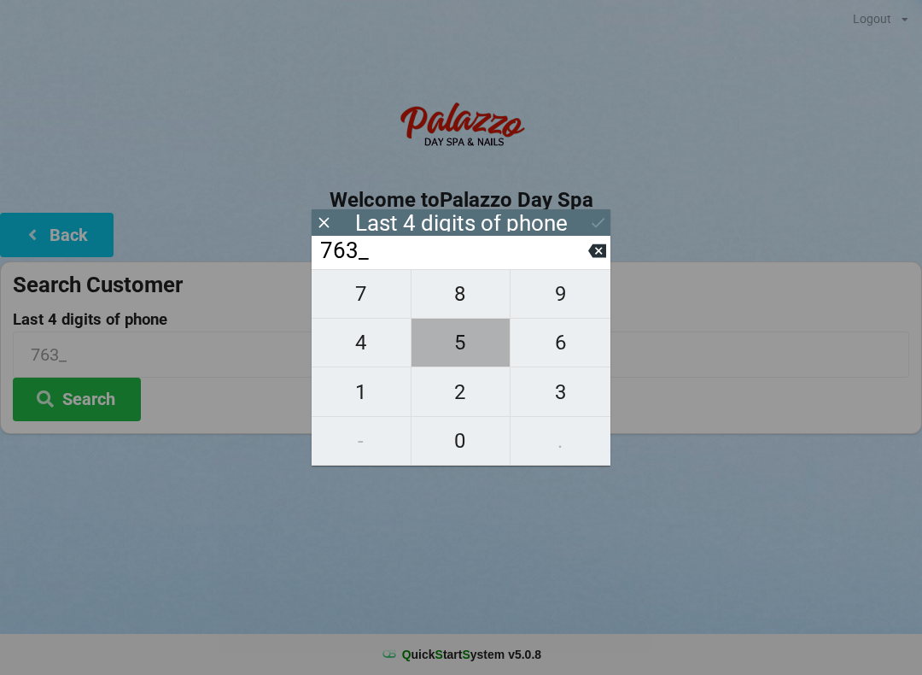
click at [467, 348] on span "5" at bounding box center [461, 342] width 99 height 36
type input "7635"
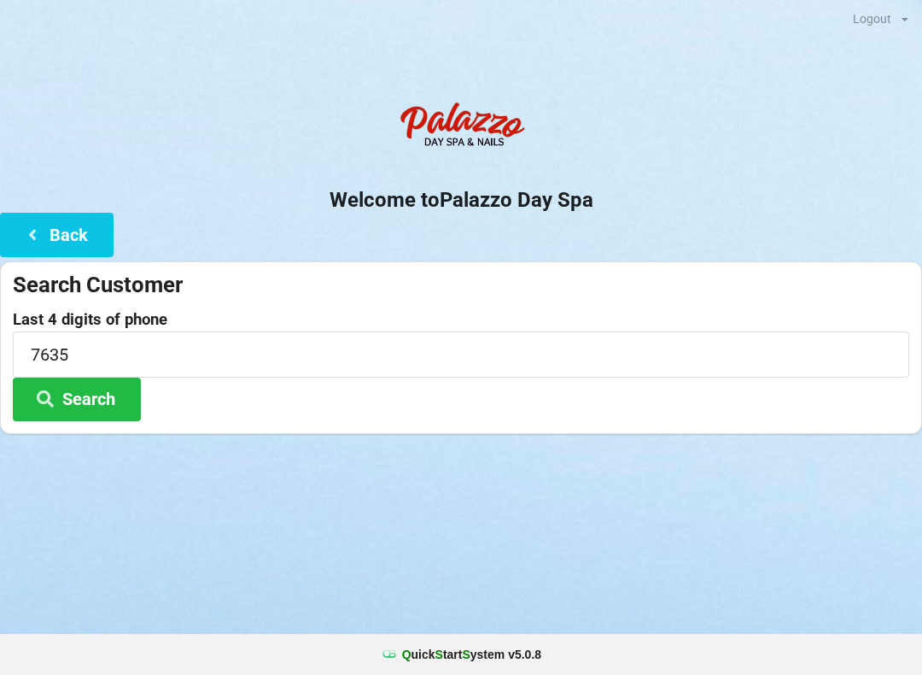
click at [81, 402] on button "Search" at bounding box center [77, 399] width 128 height 44
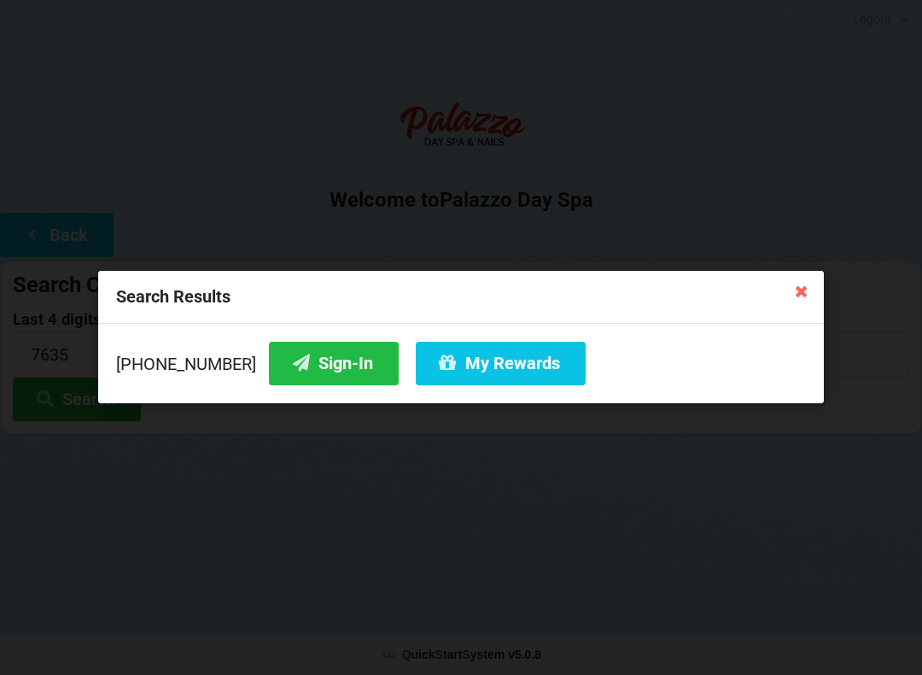
click at [294, 365] on button "Sign-In" at bounding box center [334, 364] width 130 height 44
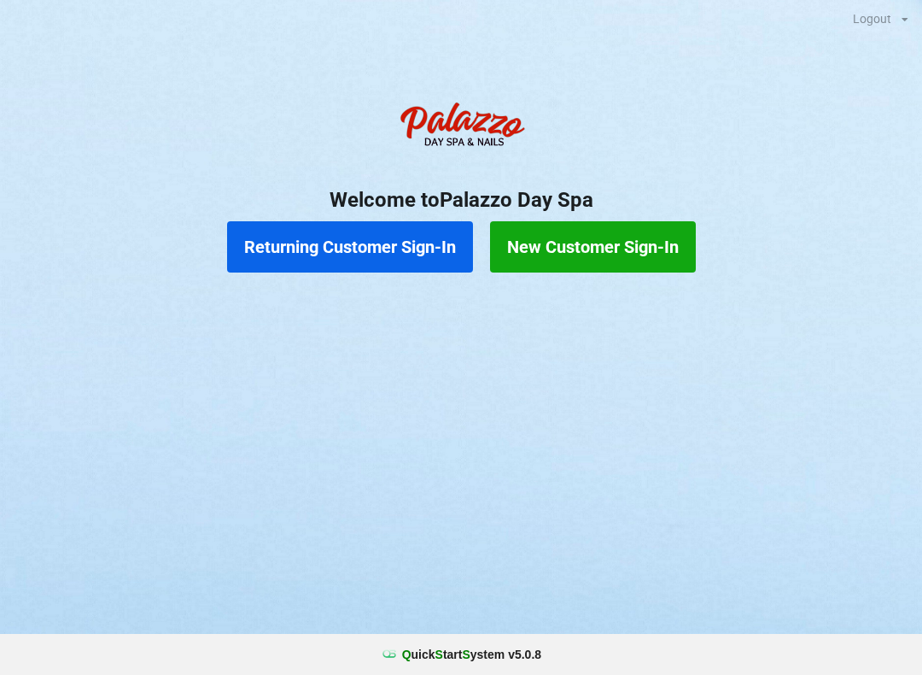
click at [356, 238] on button "Returning Customer Sign-In" at bounding box center [350, 246] width 246 height 51
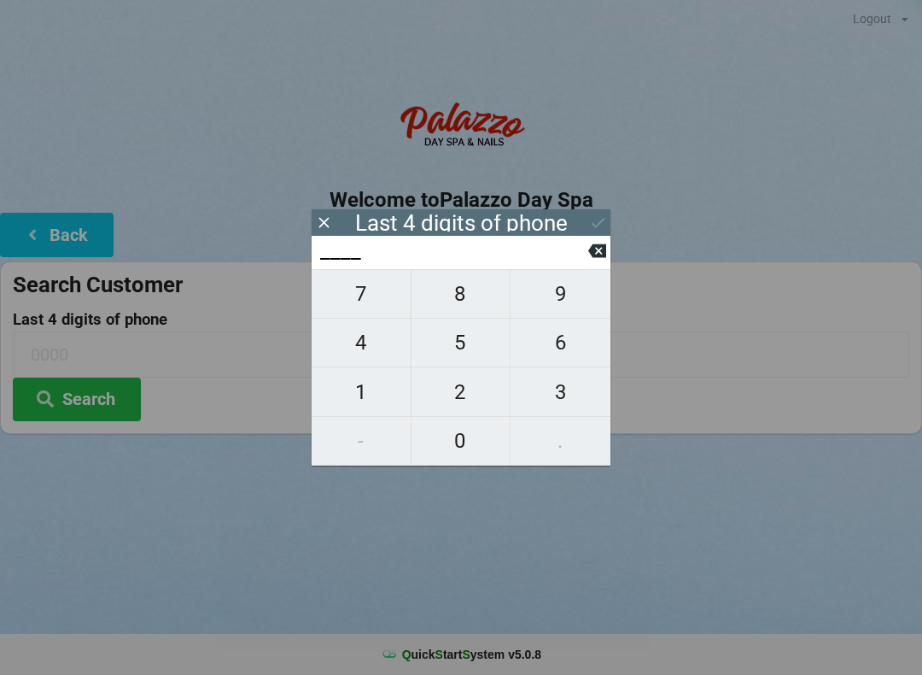
click at [350, 342] on span "4" at bounding box center [361, 342] width 99 height 36
type input "4___"
click at [562, 307] on span "9" at bounding box center [561, 294] width 100 height 36
type input "49__"
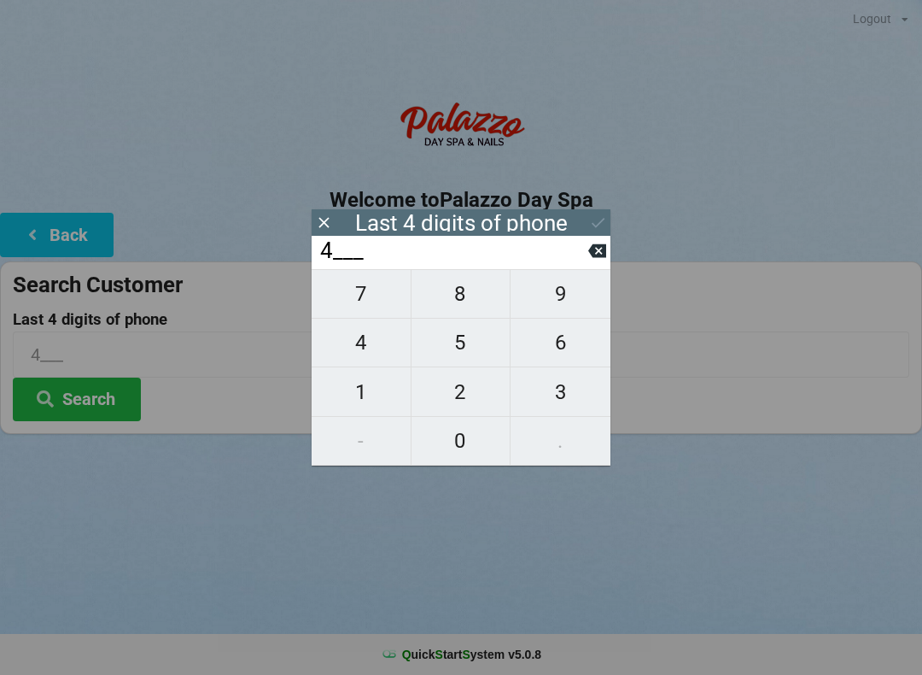
type input "49__"
click at [562, 398] on span "3" at bounding box center [561, 392] width 100 height 36
type input "493_"
click at [465, 442] on span "0" at bounding box center [461, 441] width 99 height 36
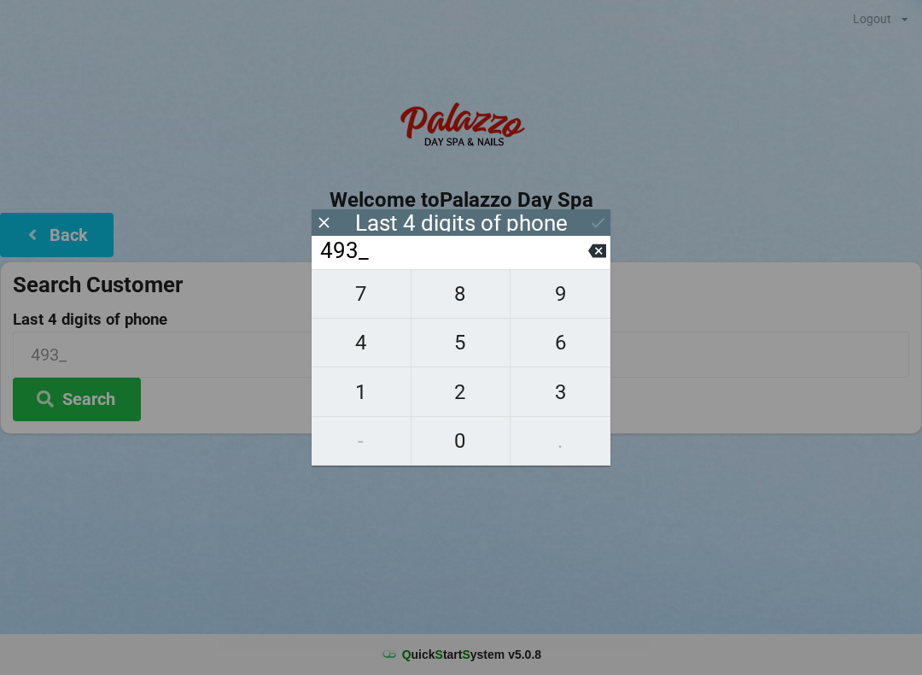
type input "4930"
click at [85, 398] on button "Search" at bounding box center [77, 399] width 128 height 44
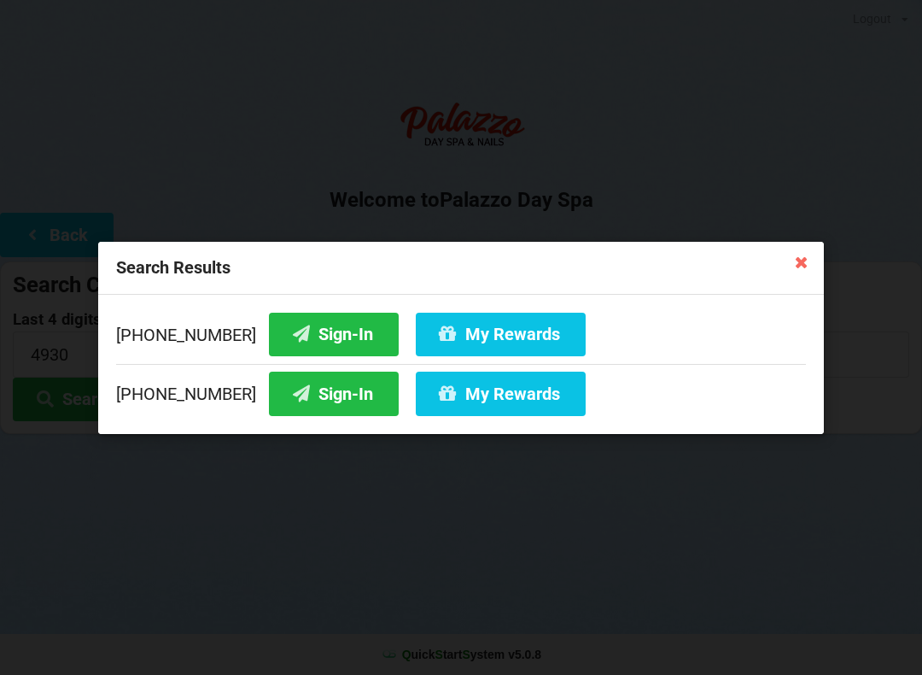
click at [310, 332] on button "Sign-In" at bounding box center [334, 334] width 130 height 44
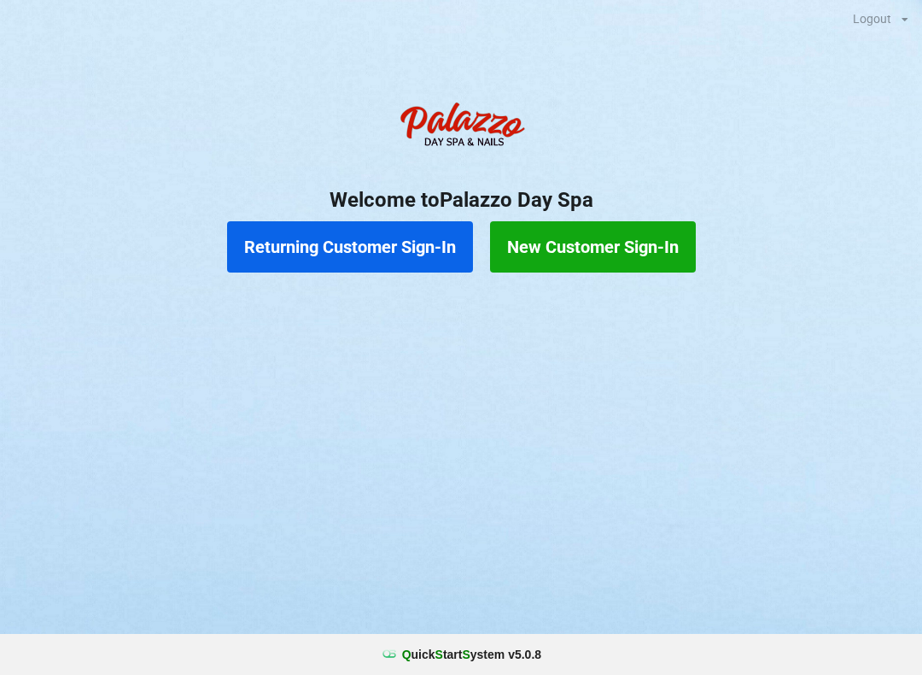
click at [307, 246] on button "Returning Customer Sign-In" at bounding box center [350, 246] width 246 height 51
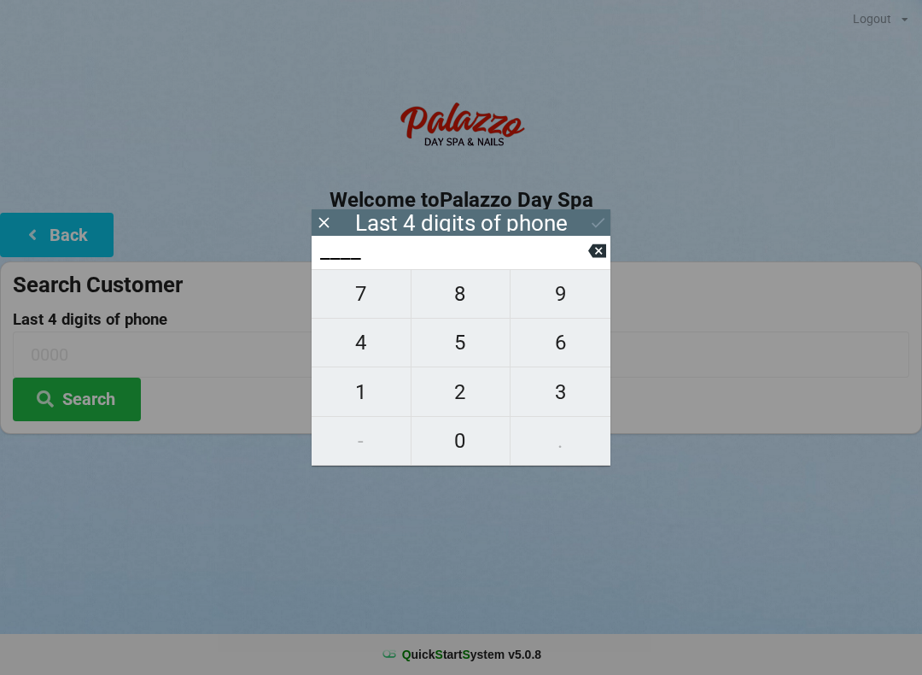
click at [464, 312] on span "8" at bounding box center [461, 294] width 99 height 36
type input "8___"
click at [465, 447] on span "0" at bounding box center [461, 441] width 99 height 36
type input "80__"
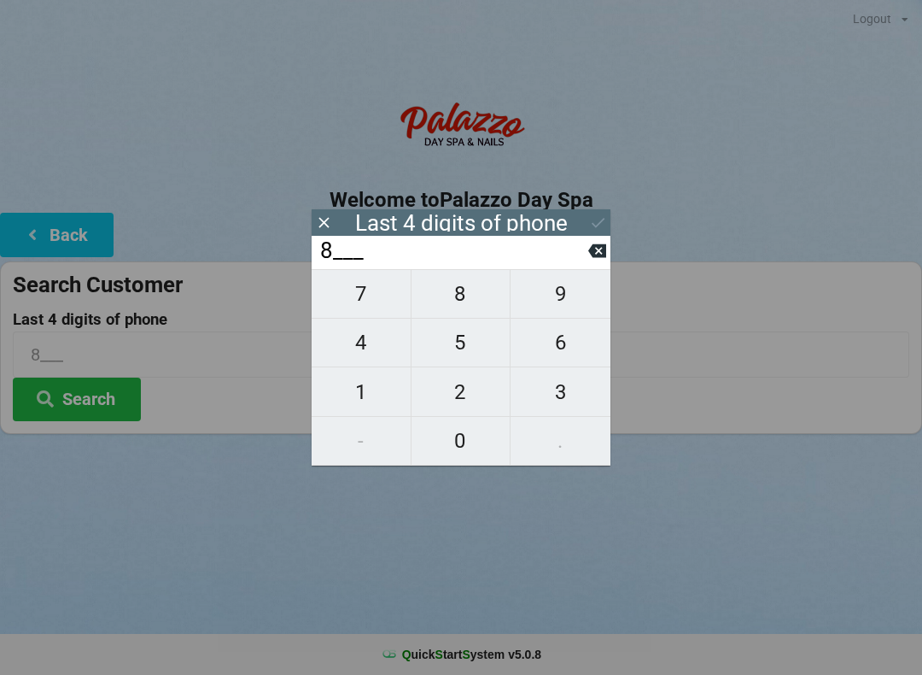
type input "80__"
click at [559, 312] on span "9" at bounding box center [561, 294] width 100 height 36
type input "809_"
click at [378, 401] on span "1" at bounding box center [361, 392] width 99 height 36
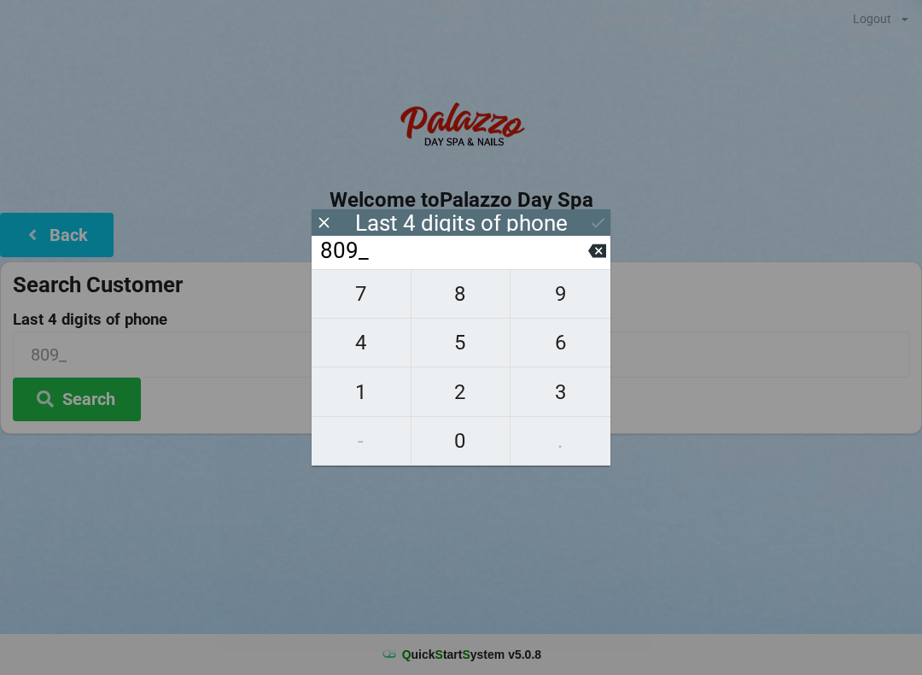
type input "8091"
click at [592, 254] on icon at bounding box center [597, 251] width 18 height 14
click at [365, 404] on span "1" at bounding box center [361, 392] width 99 height 36
type input "8091"
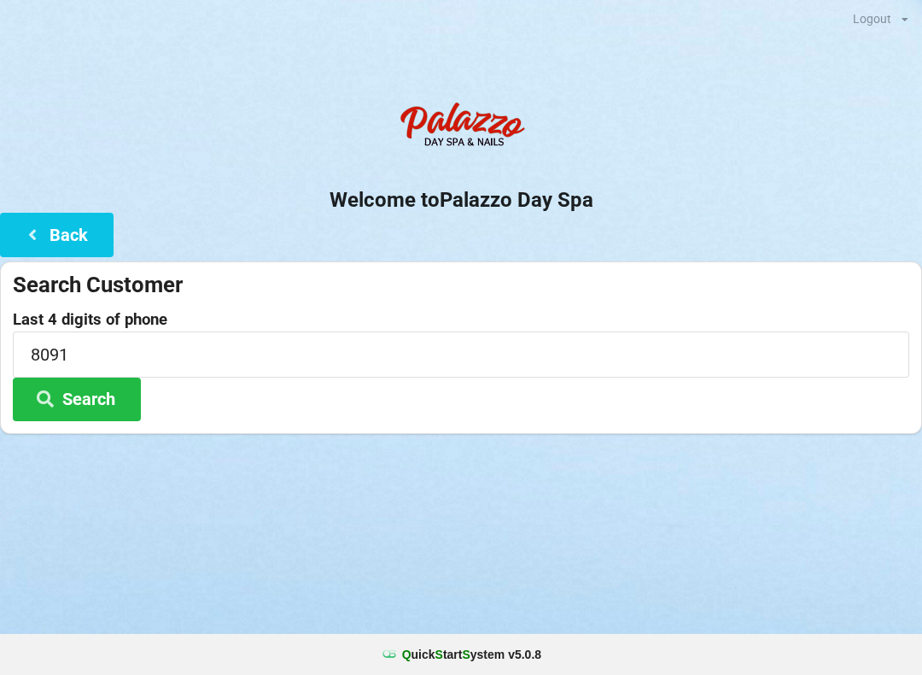
click at [613, 529] on div "Logout Logout Sign-In Welcome to Palazzo Day Spa Back Search Customer Last 4 di…" at bounding box center [461, 337] width 922 height 675
click at [109, 400] on button "Search" at bounding box center [77, 399] width 128 height 44
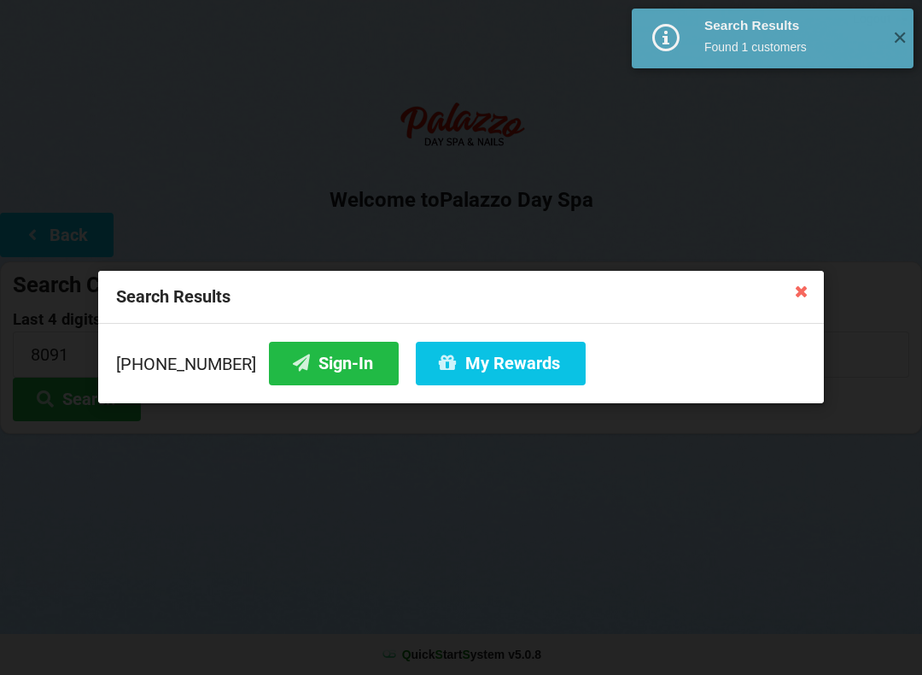
click at [318, 367] on button "Sign-In" at bounding box center [334, 364] width 130 height 44
